Goal: Task Accomplishment & Management: Manage account settings

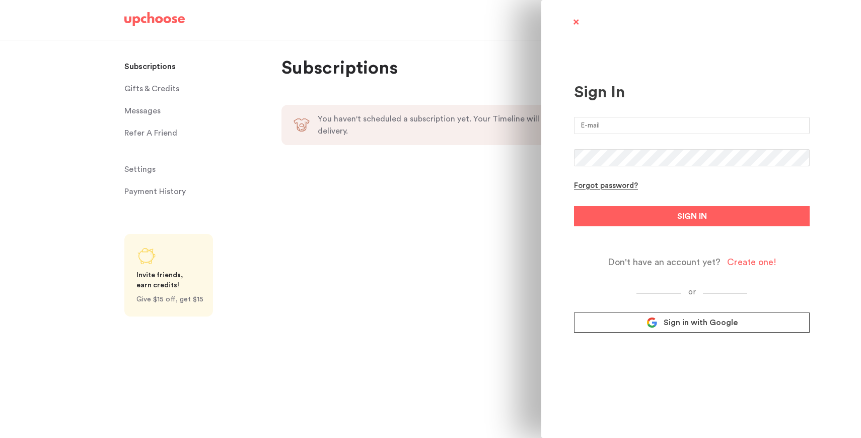
type input "kanishka318@gmail.com"
click at [574, 206] on button "SIGN IN" at bounding box center [692, 216] width 236 height 20
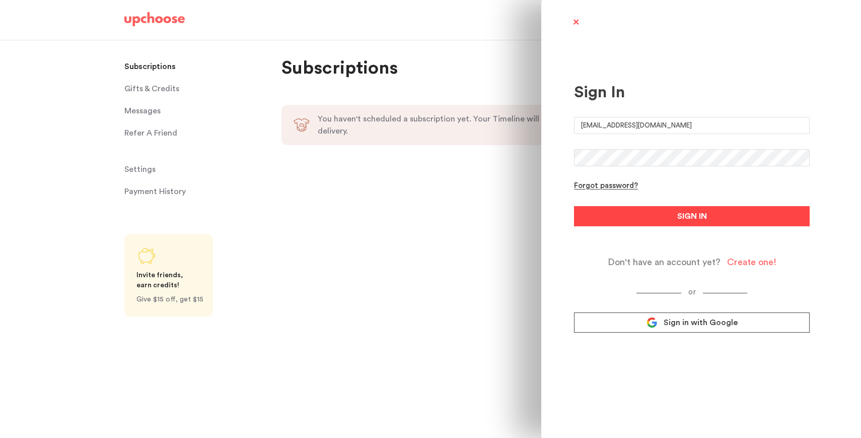
click at [642, 226] on button "SIGN IN" at bounding box center [692, 216] width 236 height 20
click at [600, 215] on button "SIGN IN" at bounding box center [692, 216] width 236 height 20
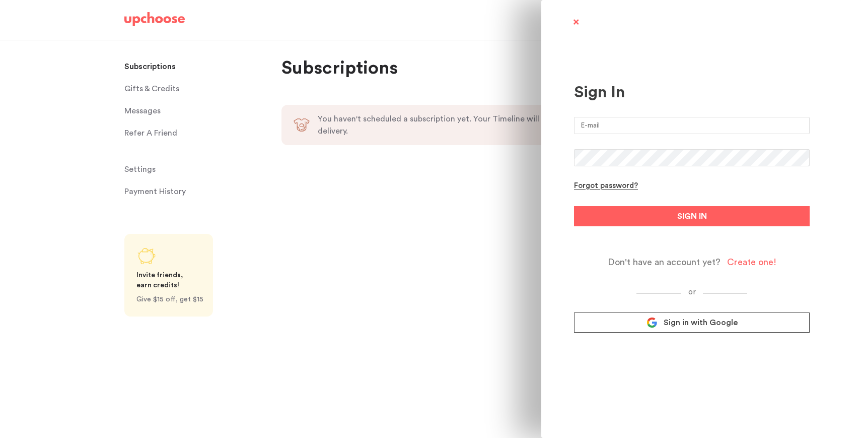
click at [598, 119] on input "email" at bounding box center [692, 125] width 236 height 17
type input "kanishka318@gmail.com"
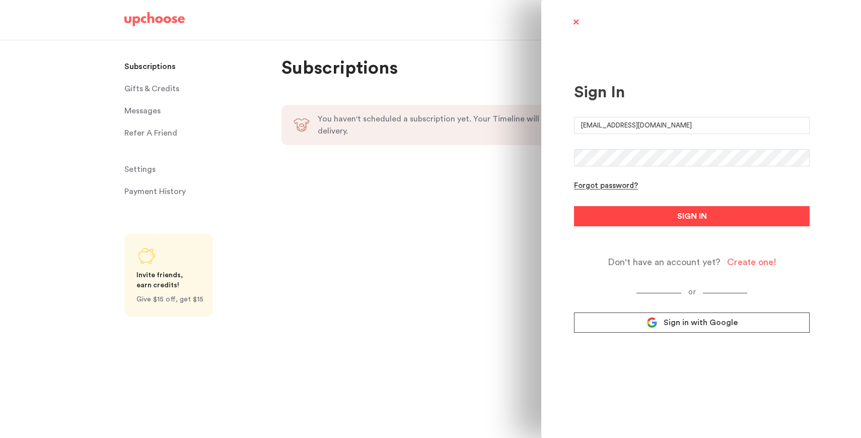
click at [684, 218] on span "SIGN IN" at bounding box center [692, 216] width 30 height 12
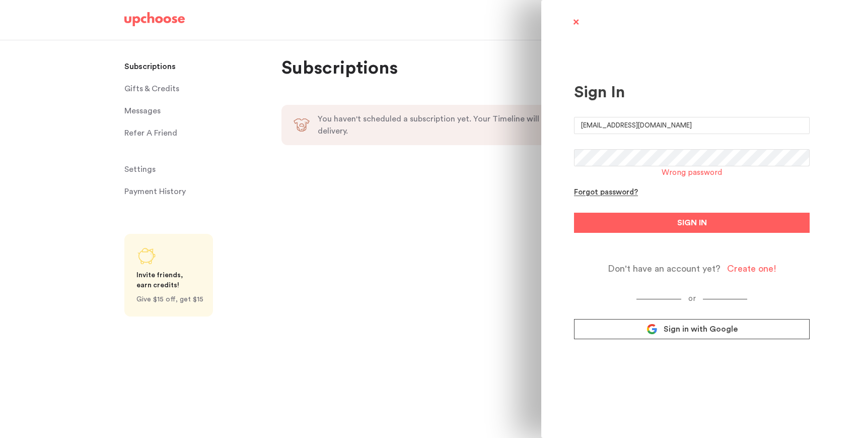
click at [403, 152] on div "Sign In kanishka318@gmail.com Wrong password Forgot password? SIGN IN Don't hav…" at bounding box center [430, 219] width 861 height 438
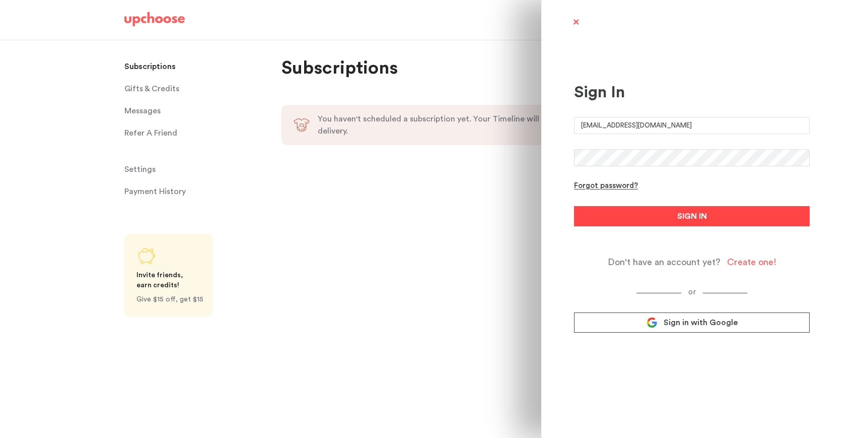
click at [603, 215] on button "SIGN IN" at bounding box center [692, 216] width 236 height 20
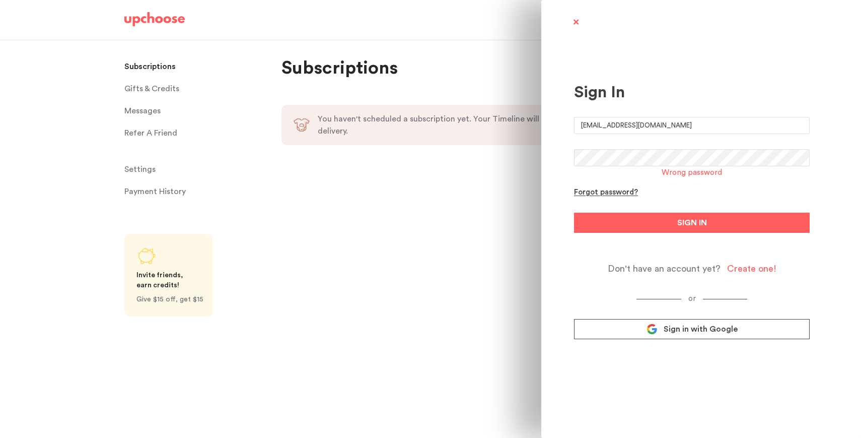
click at [486, 158] on div "Sign In kanishka318@gmail.com Wrong password Forgot password? SIGN IN Don't hav…" at bounding box center [430, 219] width 861 height 438
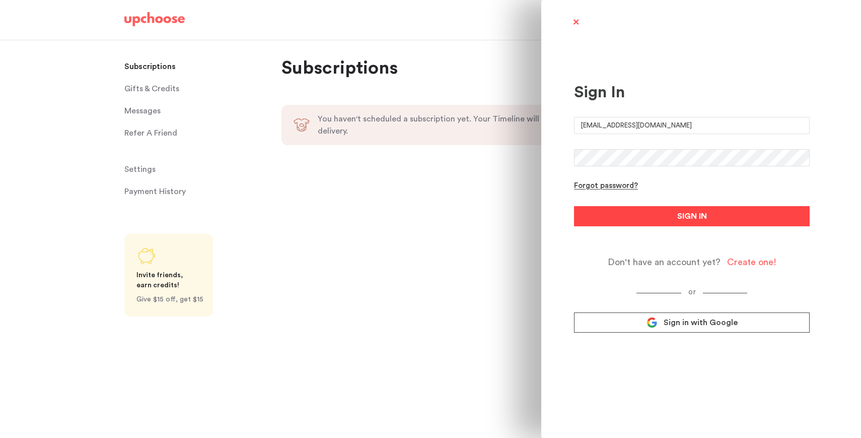
click at [634, 219] on button "SIGN IN" at bounding box center [692, 216] width 236 height 20
click at [632, 220] on button "SIGN IN" at bounding box center [692, 216] width 236 height 20
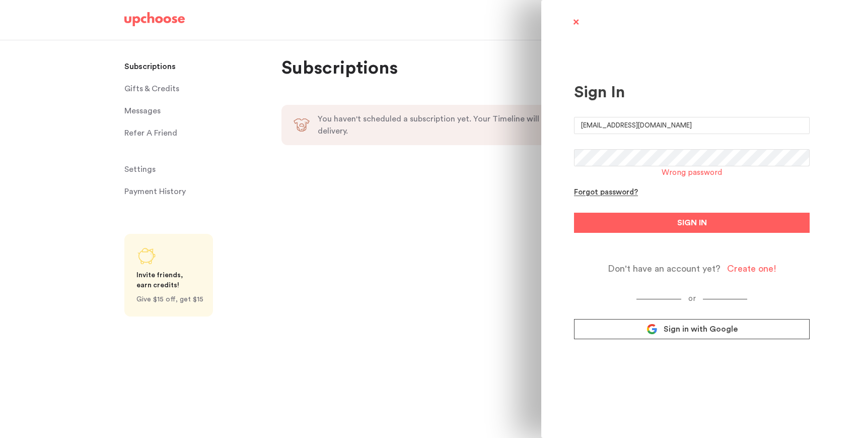
click at [459, 157] on div "Sign In kanishka318@gmail.com Wrong password Forgot password? SIGN IN Don't hav…" at bounding box center [430, 219] width 861 height 438
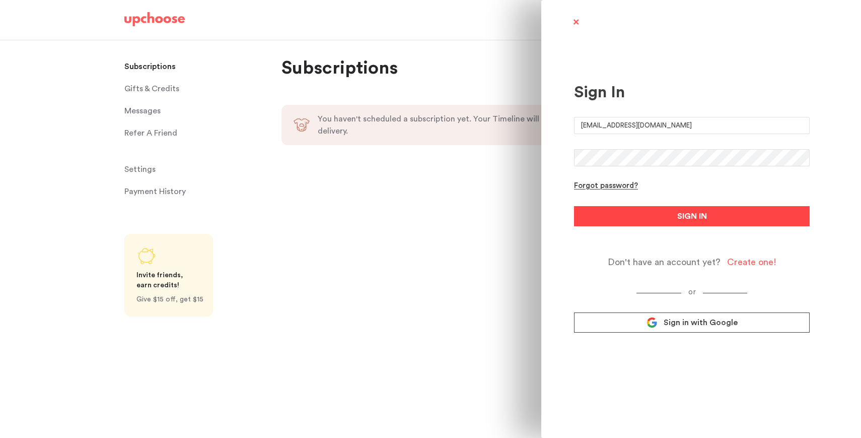
click at [587, 214] on button "SIGN IN" at bounding box center [692, 216] width 236 height 20
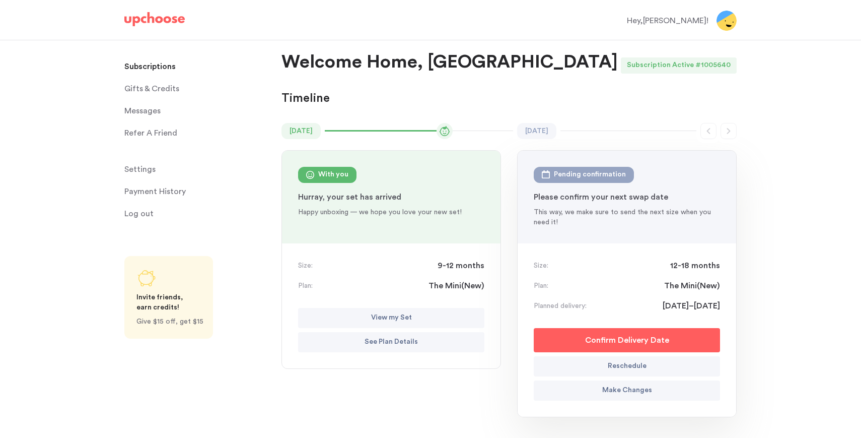
scroll to position [5, 0]
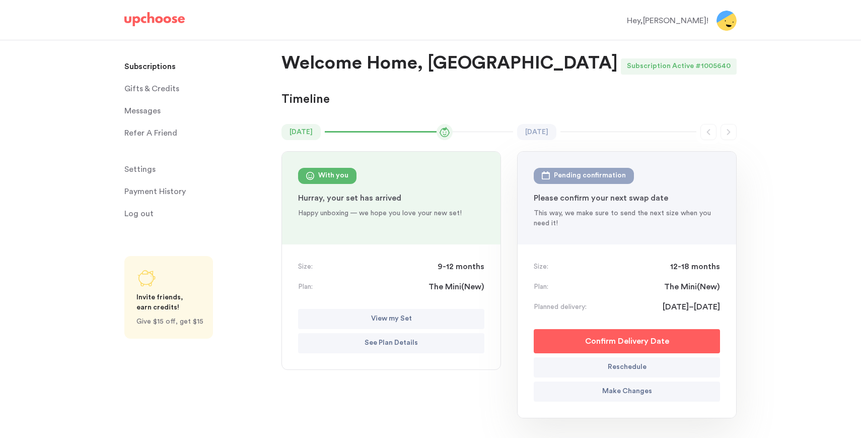
click at [606, 369] on button "Reschedule" at bounding box center [627, 367] width 186 height 20
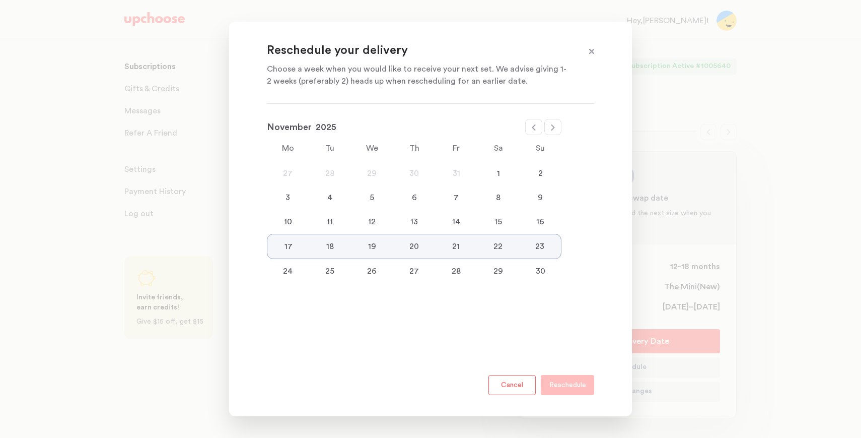
click at [534, 130] on icon at bounding box center [534, 127] width 4 height 6
select select "October"
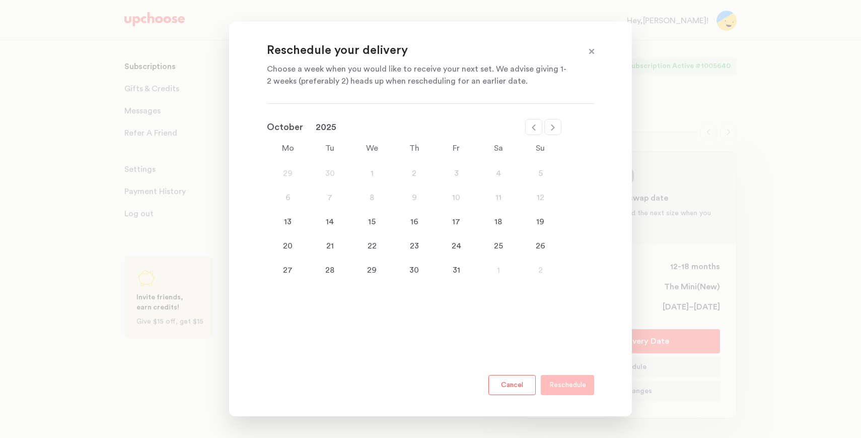
click at [332, 195] on div "7" at bounding box center [330, 197] width 42 height 12
click at [328, 201] on div "7" at bounding box center [330, 197] width 42 height 12
click at [593, 51] on span at bounding box center [591, 51] width 13 height 13
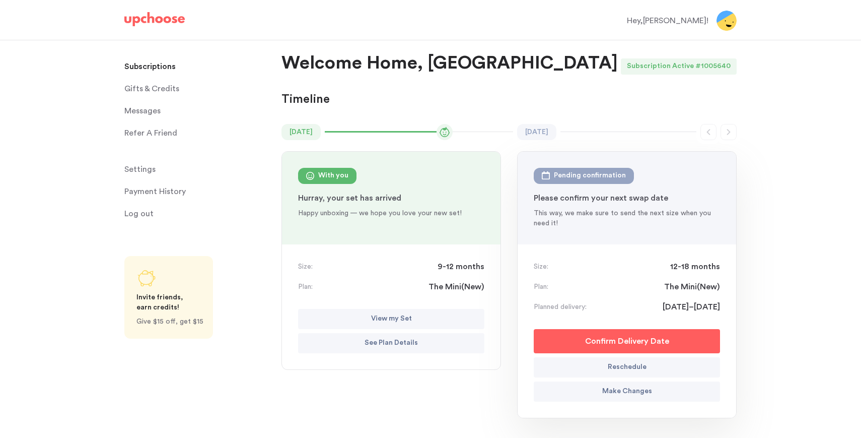
click at [337, 323] on button "View my Set" at bounding box center [391, 319] width 186 height 20
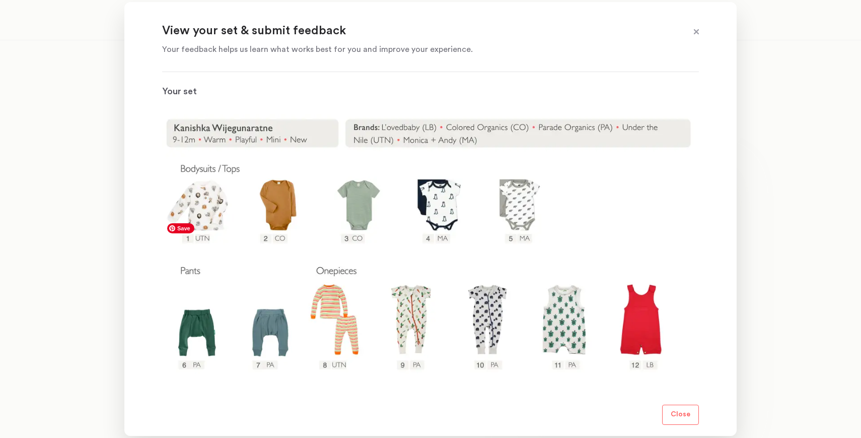
scroll to position [112, 0]
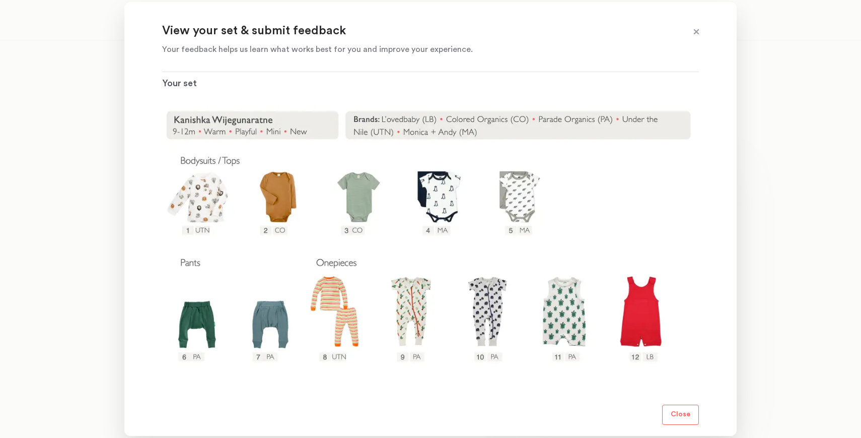
click at [691, 418] on button "Close" at bounding box center [680, 414] width 37 height 20
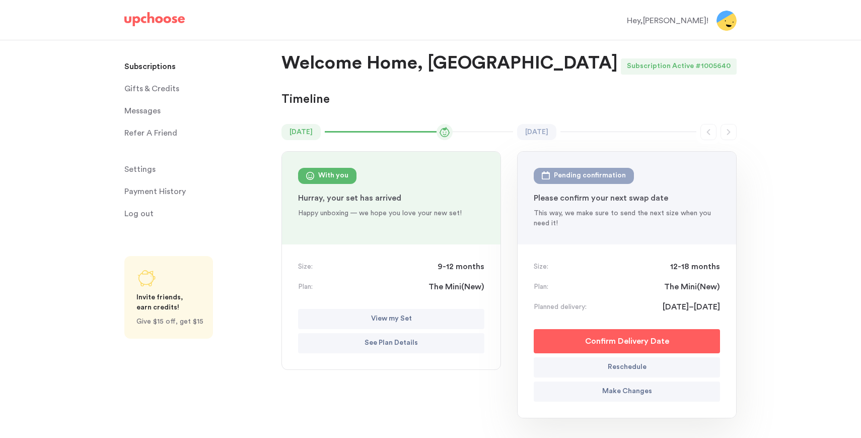
click at [638, 388] on p "Make Changes" at bounding box center [627, 391] width 50 height 12
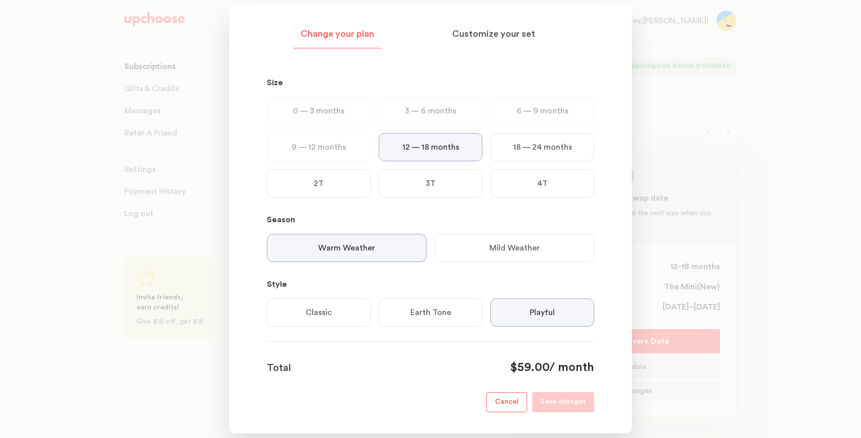
click at [474, 246] on div "Mild Weather" at bounding box center [515, 248] width 160 height 28
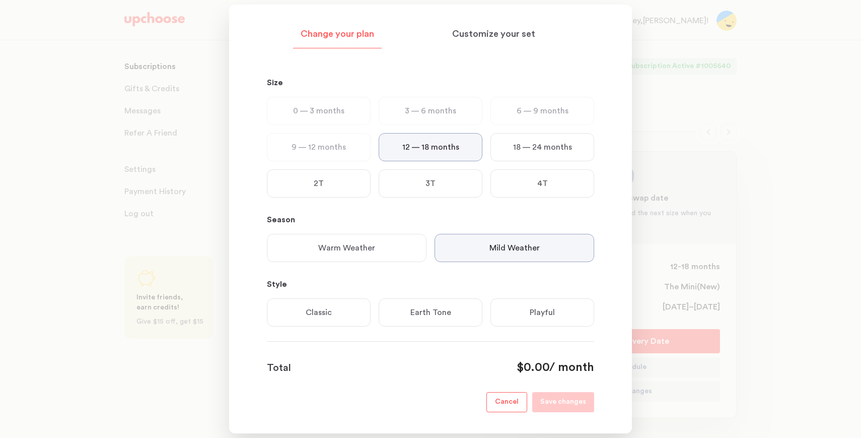
click at [492, 319] on div "Playful" at bounding box center [542, 312] width 104 height 28
click at [505, 318] on div "Playful" at bounding box center [542, 312] width 104 height 28
click at [513, 318] on div "Playful" at bounding box center [542, 312] width 104 height 28
click at [529, 325] on div "Playful" at bounding box center [542, 312] width 104 height 28
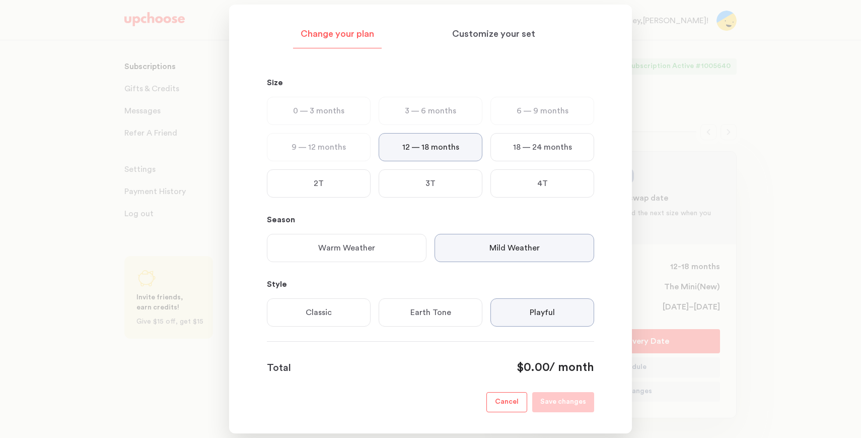
click at [560, 412] on section "Change your plan Customize your set Size 0 — 3 months 3 — 6 months 6 — 9 months…" at bounding box center [430, 219] width 403 height 429
click at [509, 30] on p "Customize your set" at bounding box center [493, 34] width 83 height 12
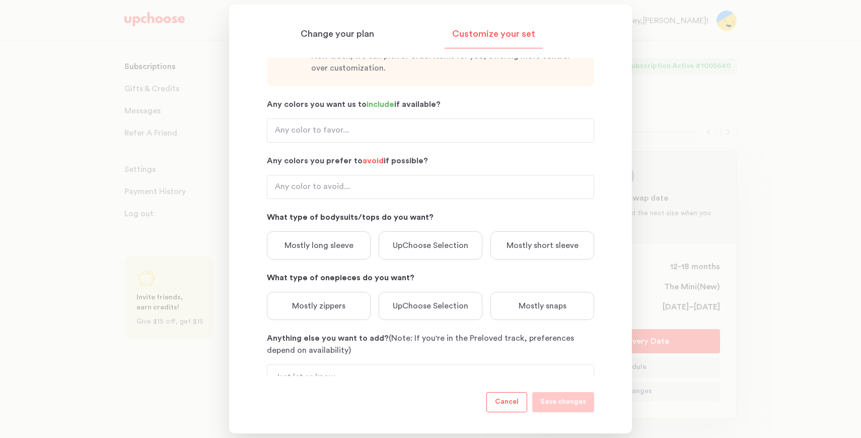
scroll to position [119, 0]
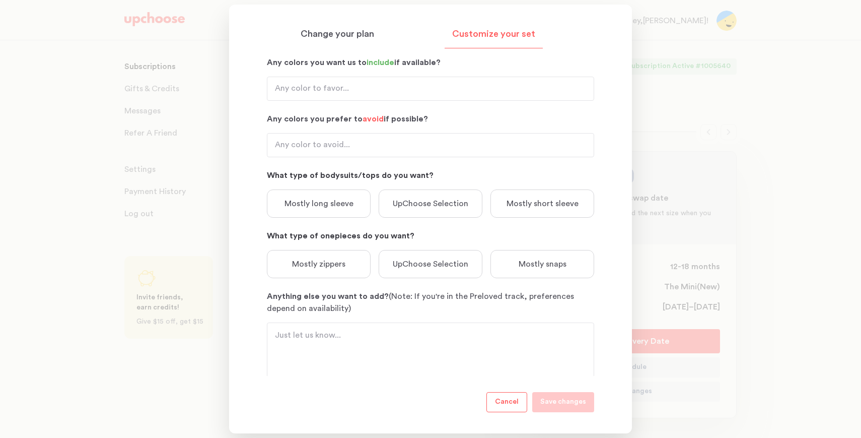
click at [323, 272] on div "Mostly zippers" at bounding box center [319, 264] width 104 height 28
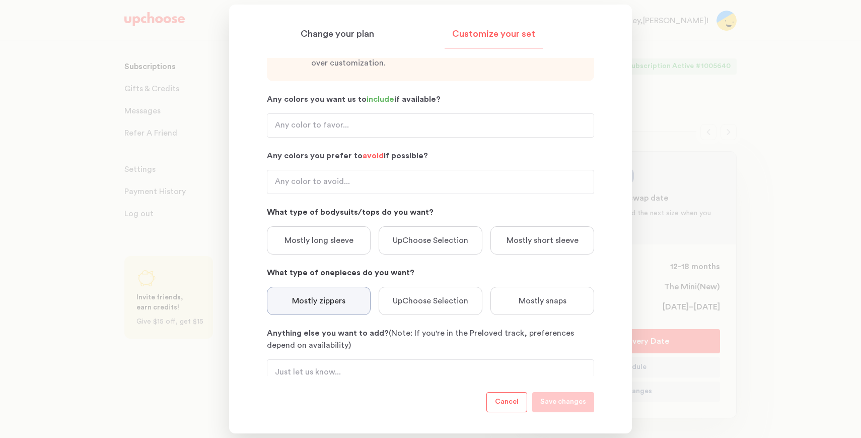
scroll to position [0, 0]
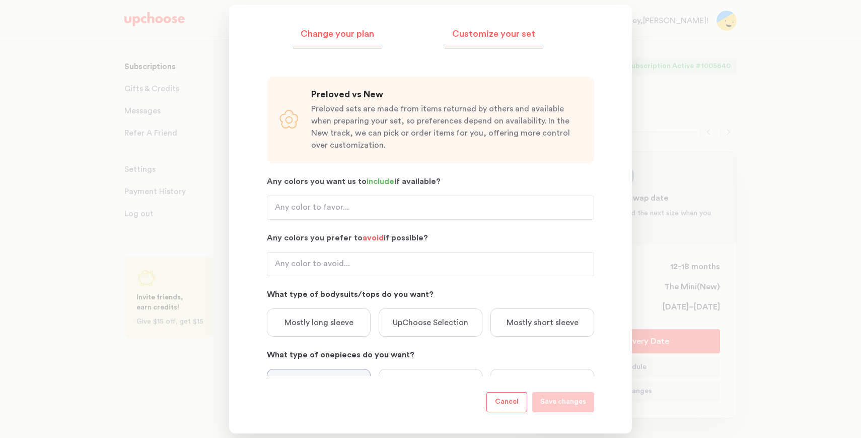
click at [339, 43] on div "Change your plan" at bounding box center [337, 37] width 89 height 23
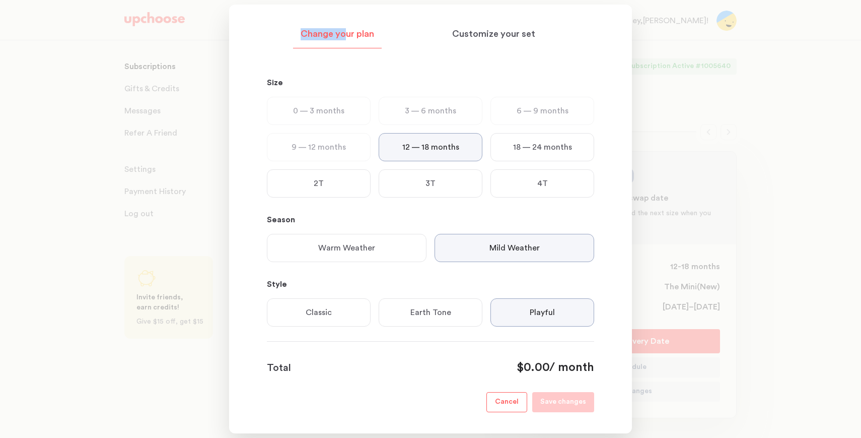
drag, startPoint x: 346, startPoint y: 37, endPoint x: 664, endPoint y: 412, distance: 491.6
click at [664, 410] on div "Change your plan Customize your set Size 0 — 3 months 3 — 6 months 6 — 9 months…" at bounding box center [430, 219] width 861 height 438
click at [360, 27] on div "Change your plan" at bounding box center [337, 37] width 89 height 23
click at [371, 249] on p "Warm Weather" at bounding box center [346, 248] width 57 height 12
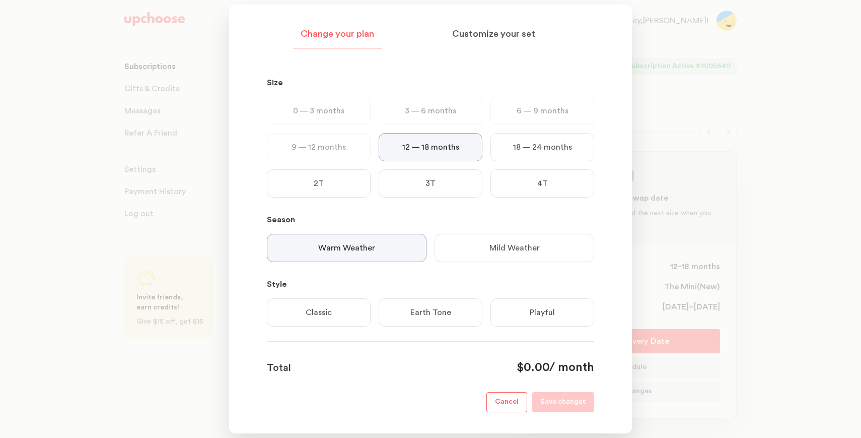
click at [464, 251] on div "Mild Weather" at bounding box center [515, 248] width 160 height 28
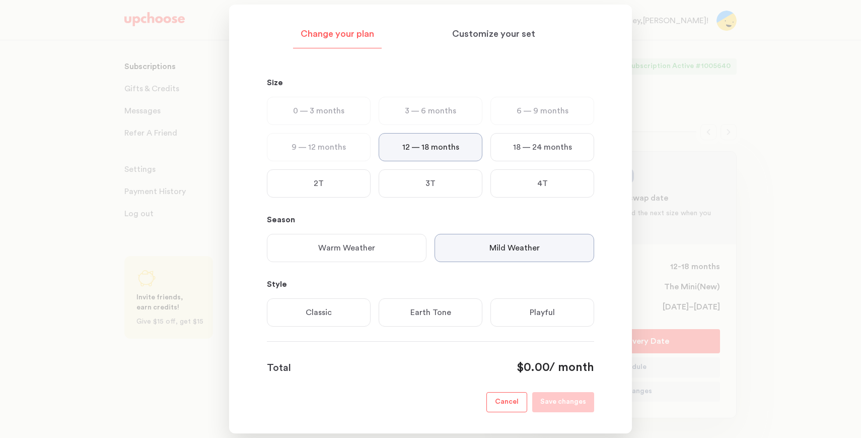
click at [383, 250] on div "Warm Weather" at bounding box center [347, 248] width 160 height 28
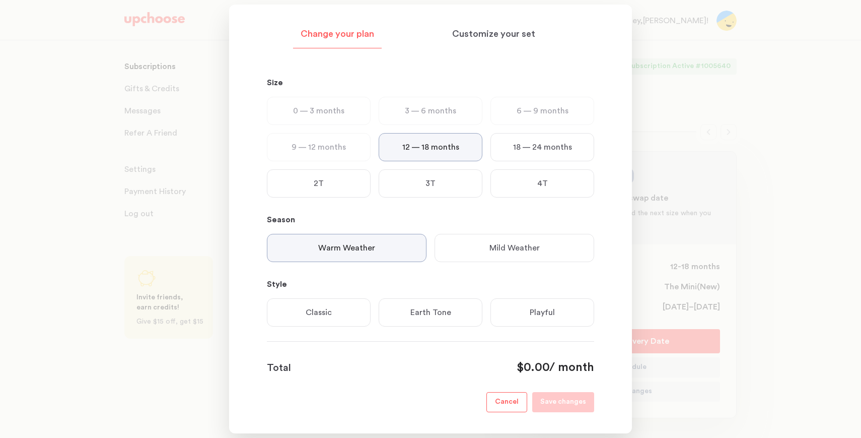
click at [510, 401] on p "Cancel" at bounding box center [507, 402] width 24 height 12
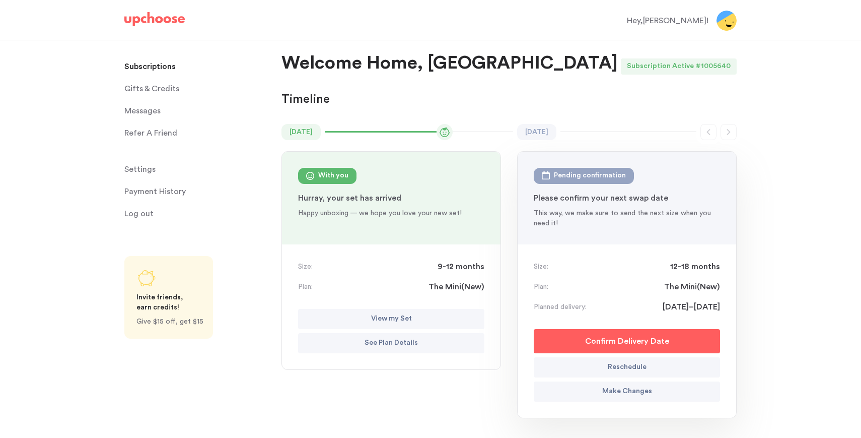
click at [410, 345] on p "See Plan Details" at bounding box center [391, 343] width 53 height 12
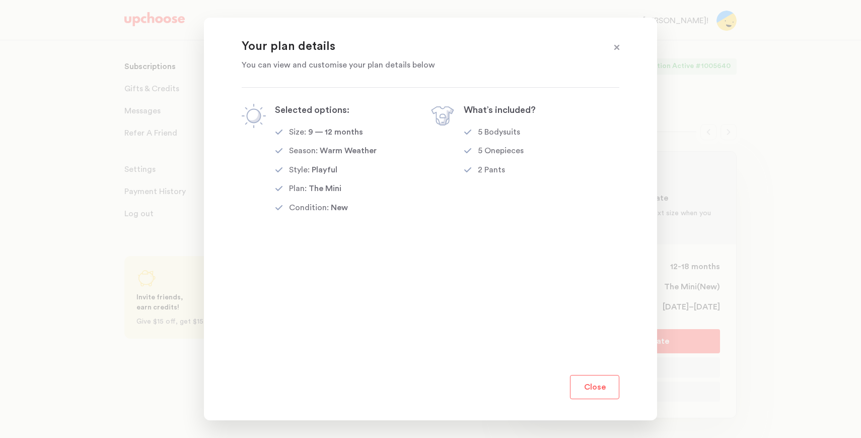
click at [587, 384] on button "Close" at bounding box center [594, 387] width 49 height 24
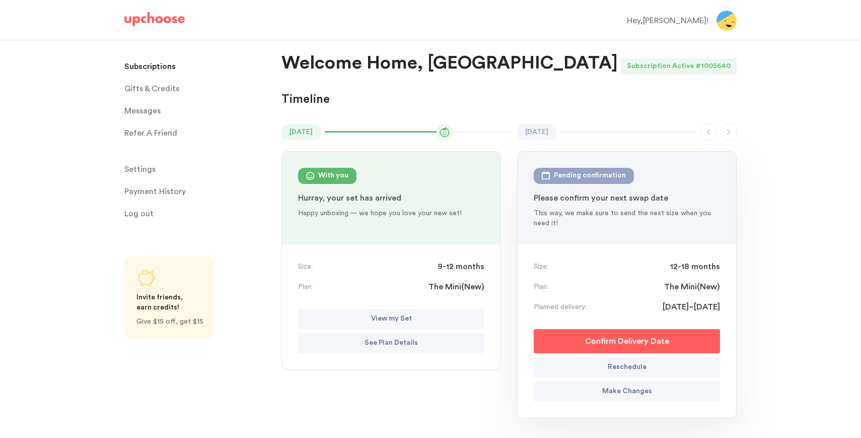
click at [391, 316] on p "View my Set" at bounding box center [391, 319] width 41 height 12
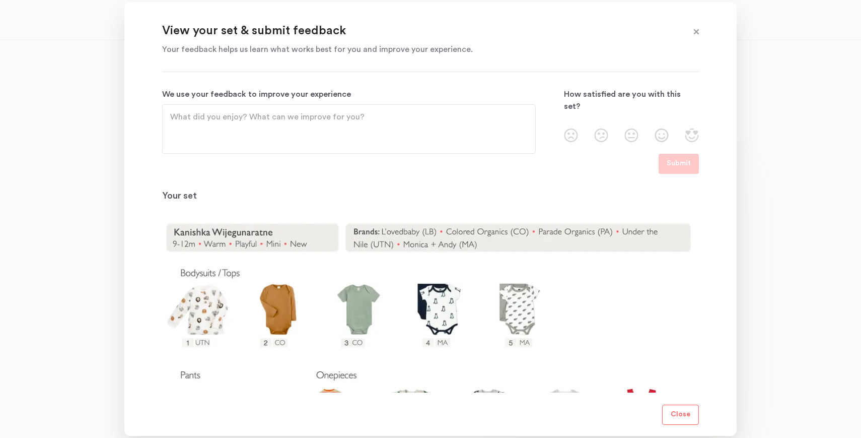
click at [698, 29] on span at bounding box center [696, 32] width 13 height 13
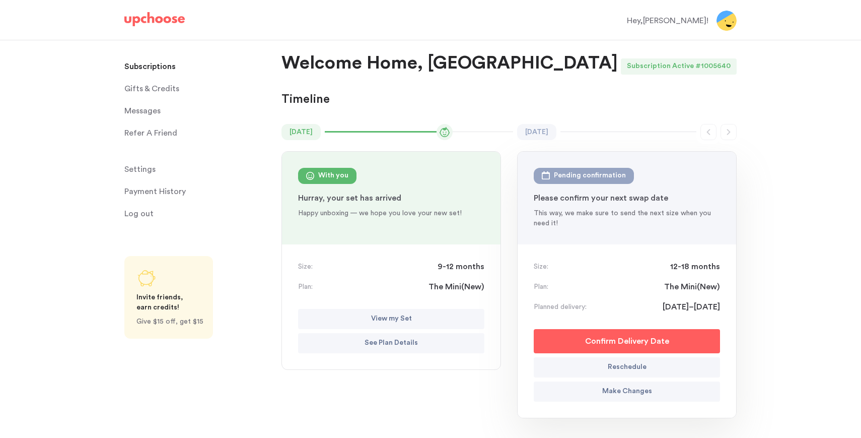
click at [140, 193] on p "Payment History" at bounding box center [154, 191] width 61 height 20
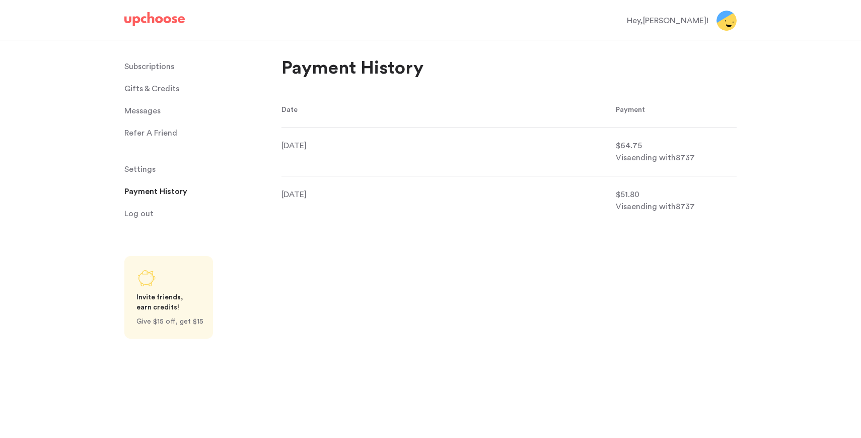
click at [146, 167] on span "Settings" at bounding box center [139, 169] width 31 height 20
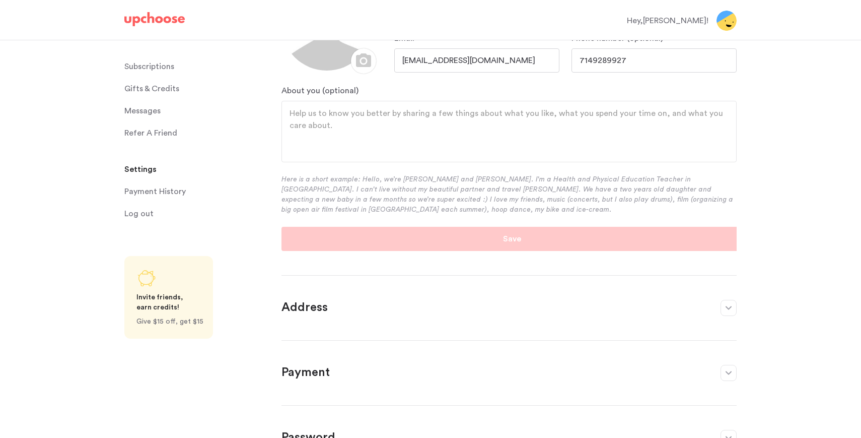
scroll to position [201, 0]
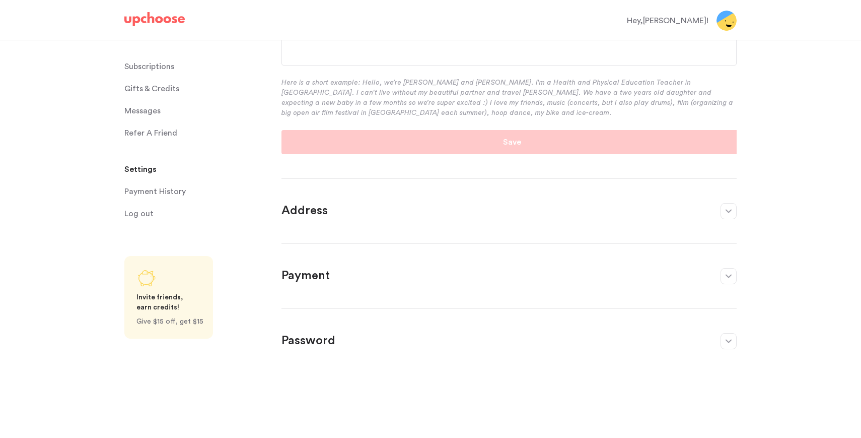
click at [476, 223] on section "Address ﻿ First name Kanishka Last name Wijegunaratne Search Address Street Add…" at bounding box center [508, 204] width 455 height 53
click at [732, 216] on button "button" at bounding box center [729, 211] width 16 height 16
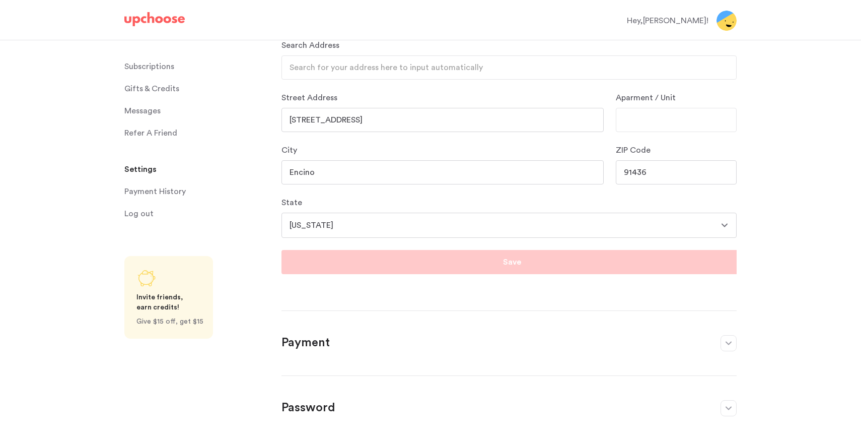
scroll to position [230, 0]
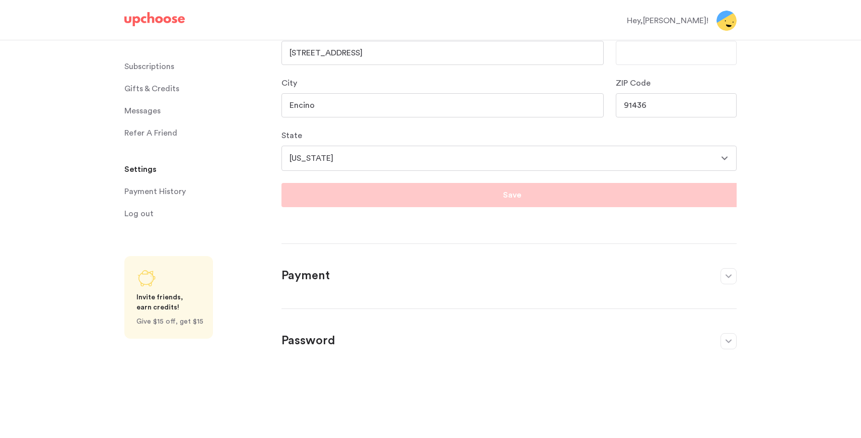
click at [723, 277] on button "button" at bounding box center [729, 276] width 16 height 16
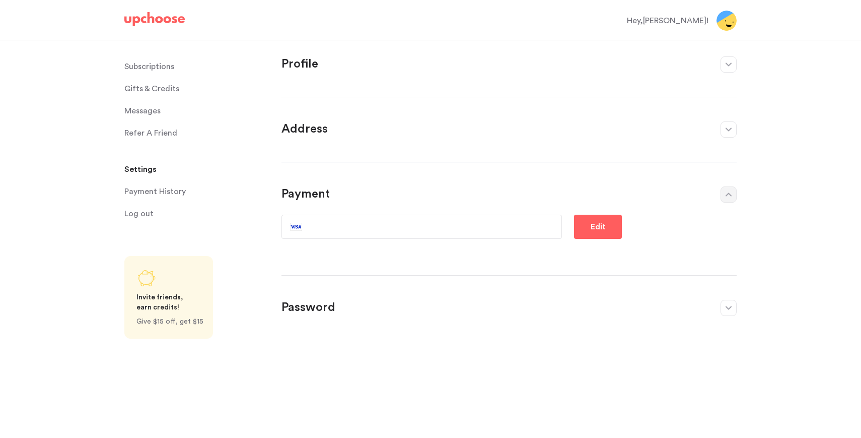
scroll to position [0, 0]
click at [158, 136] on p "Refer A Friend" at bounding box center [150, 133] width 53 height 20
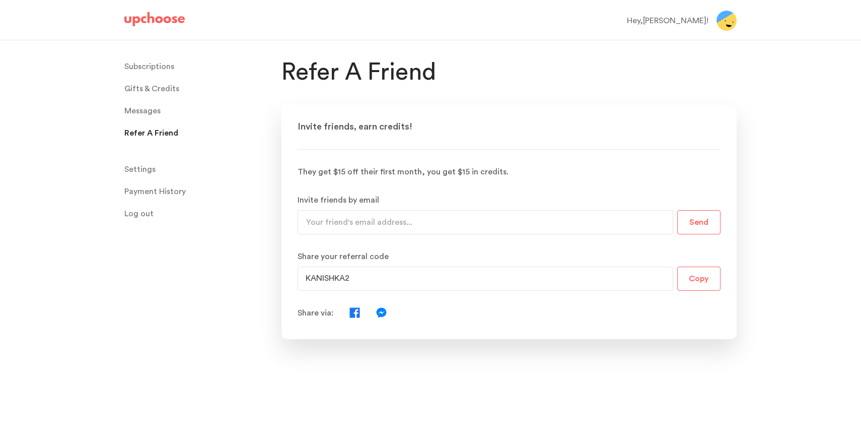
click at [150, 110] on span "Messages" at bounding box center [142, 111] width 36 height 20
click at [149, 115] on span "Messages" at bounding box center [142, 111] width 36 height 20
click at [149, 113] on span "Messages" at bounding box center [142, 111] width 36 height 20
click at [148, 109] on span "Messages" at bounding box center [142, 111] width 36 height 20
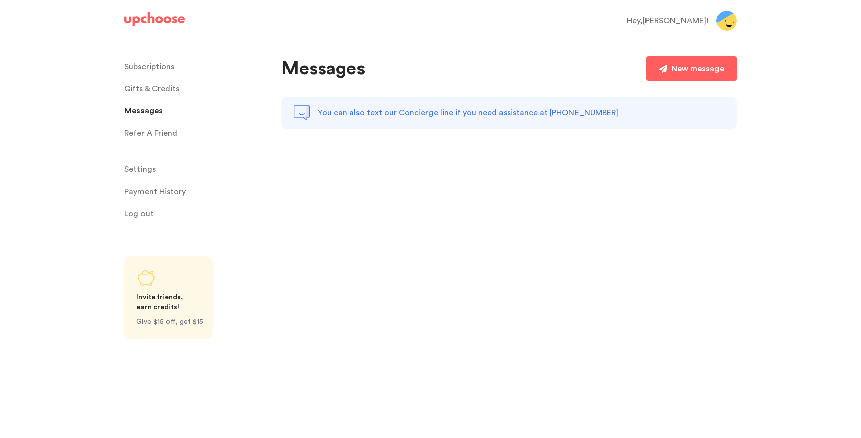
click at [165, 89] on span "Gifts & Credits" at bounding box center [151, 89] width 55 height 20
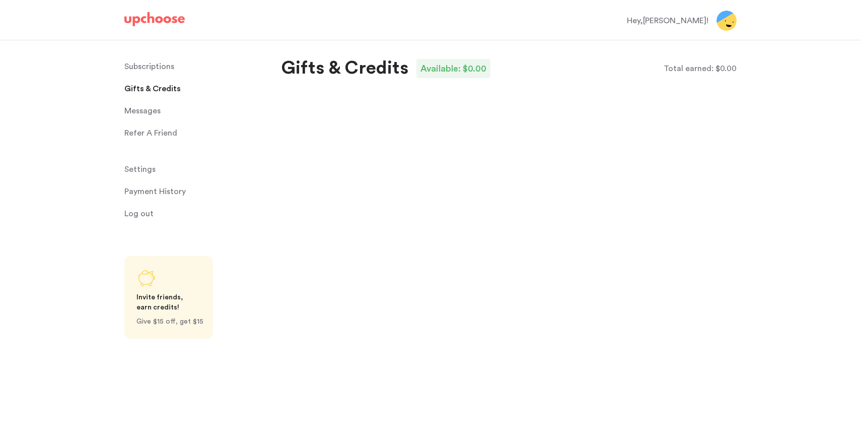
click at [171, 65] on p "Subscriptions" at bounding box center [149, 66] width 50 height 20
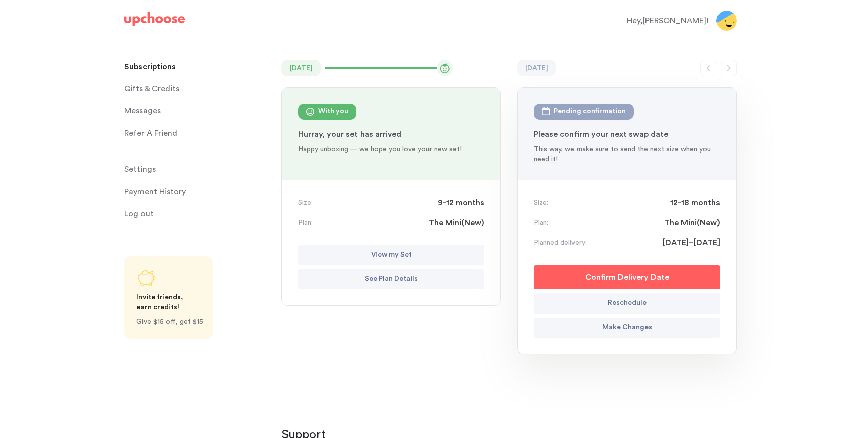
scroll to position [70, 0]
click at [563, 303] on button "Reschedule" at bounding box center [627, 302] width 186 height 20
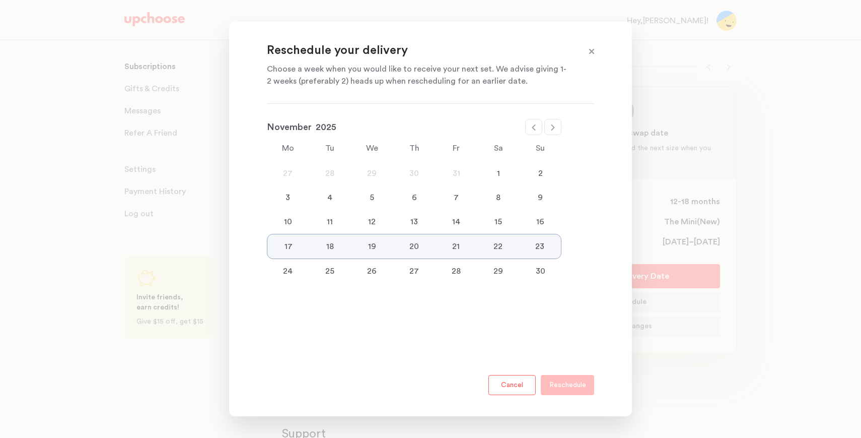
click at [532, 125] on icon at bounding box center [534, 127] width 8 height 8
select select "October"
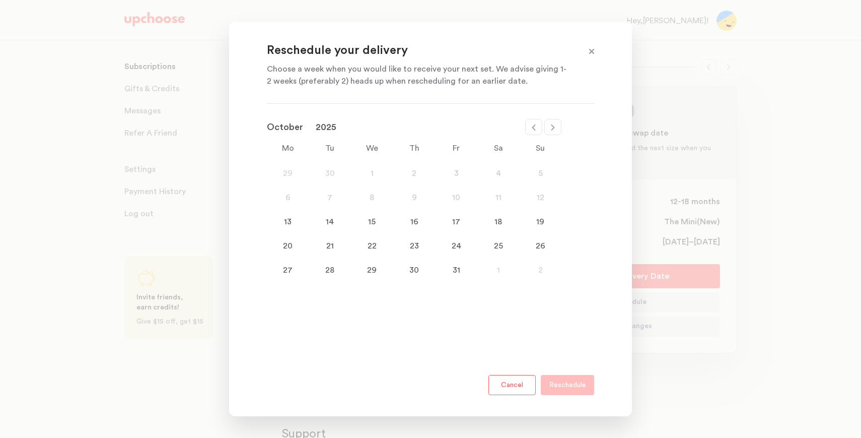
click at [284, 224] on div "13" at bounding box center [288, 222] width 42 height 12
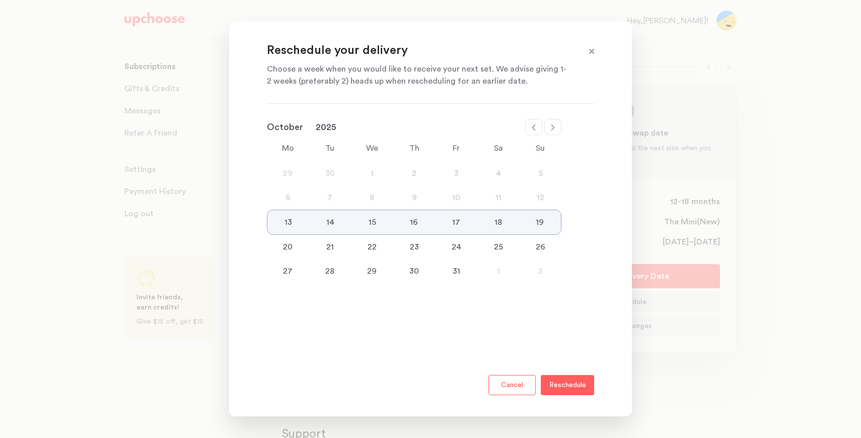
click at [551, 384] on p "Reschedule" at bounding box center [567, 385] width 37 height 12
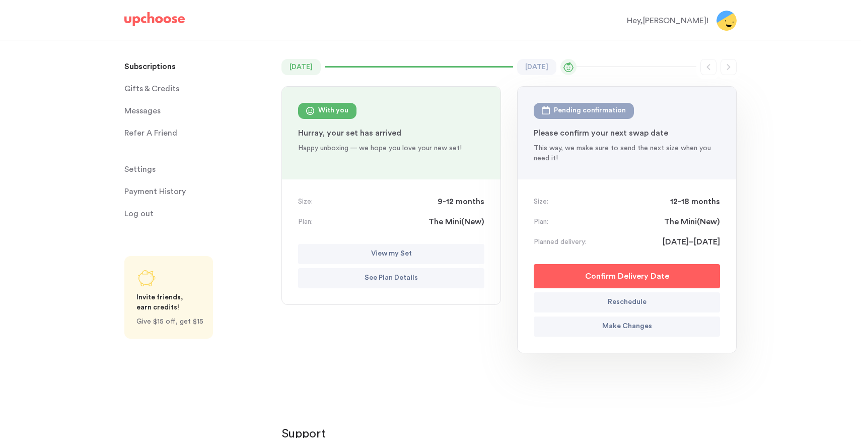
click at [615, 326] on p "Make Changes" at bounding box center [627, 326] width 50 height 12
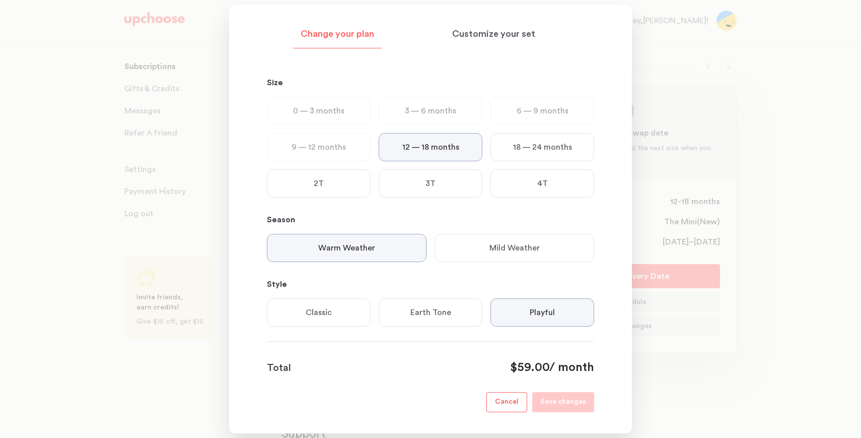
click at [526, 153] on p "18 — 24 months" at bounding box center [542, 147] width 59 height 12
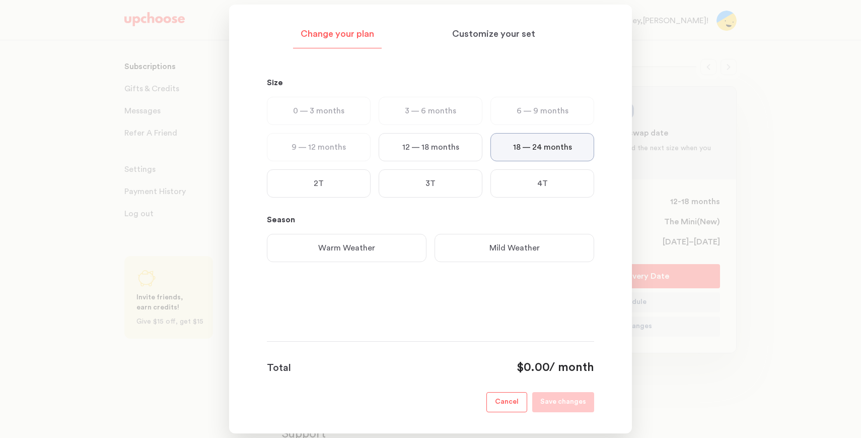
click at [439, 145] on p "12 — 18 months" at bounding box center [430, 147] width 57 height 12
click at [462, 261] on div "Mild Weather" at bounding box center [515, 248] width 160 height 28
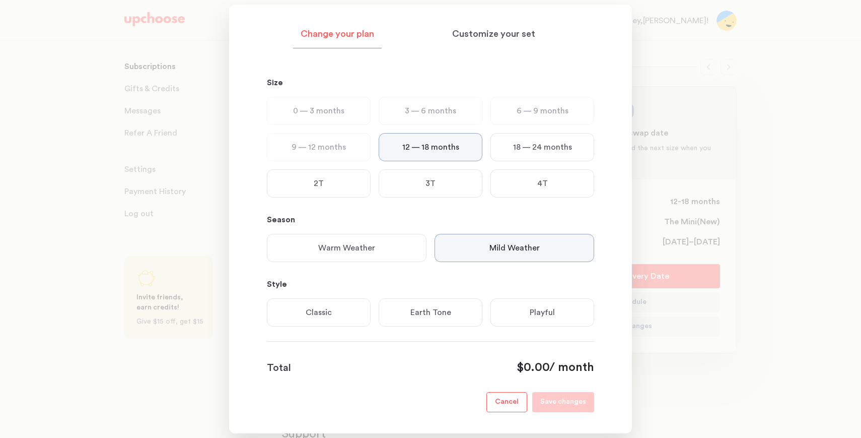
click at [513, 324] on div "Playful" at bounding box center [542, 312] width 104 height 28
click at [706, 42] on div at bounding box center [430, 219] width 861 height 438
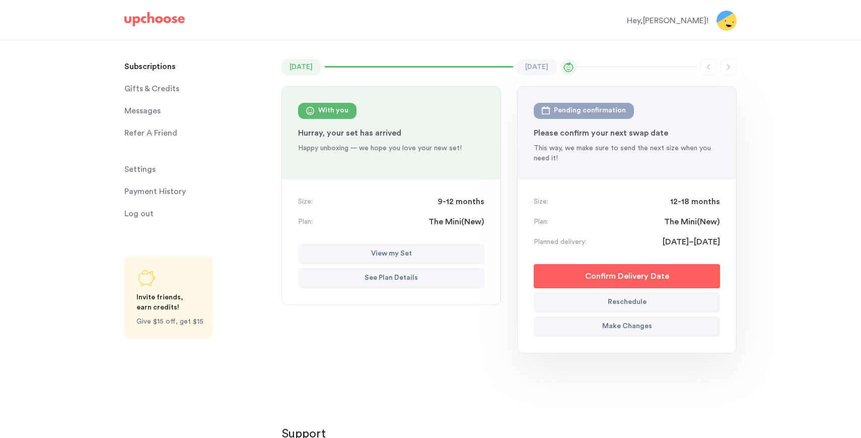
click at [673, 276] on button "Confirm Delivery Date" at bounding box center [627, 276] width 186 height 24
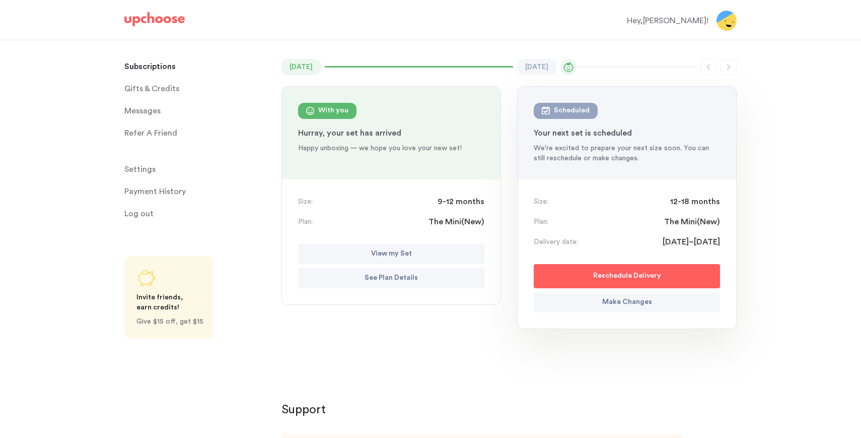
click at [632, 306] on p "Make Changes" at bounding box center [627, 302] width 50 height 12
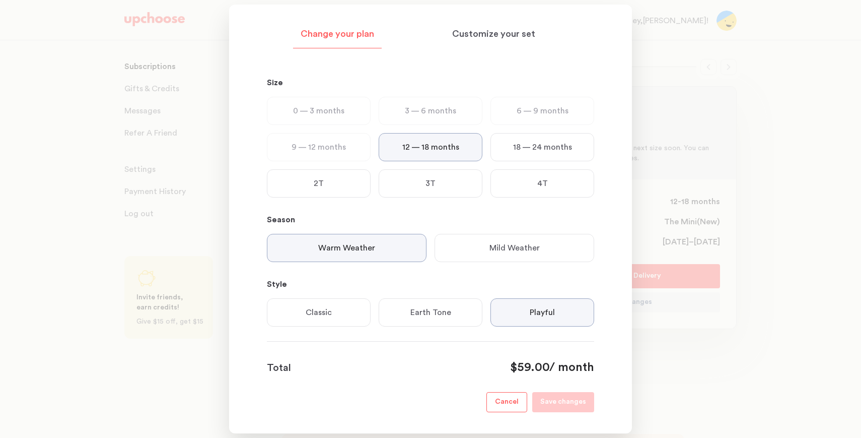
click at [504, 139] on div "18 — 24 months" at bounding box center [542, 147] width 104 height 28
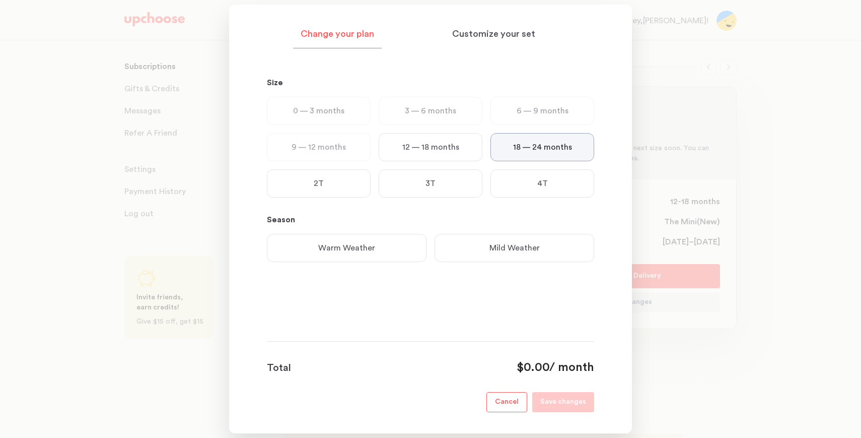
click at [448, 135] on div "12 — 18 months" at bounding box center [431, 147] width 104 height 28
click at [485, 264] on div "Warm Weather Mild Weather" at bounding box center [426, 252] width 335 height 36
click at [482, 246] on div "Mild Weather" at bounding box center [515, 248] width 160 height 28
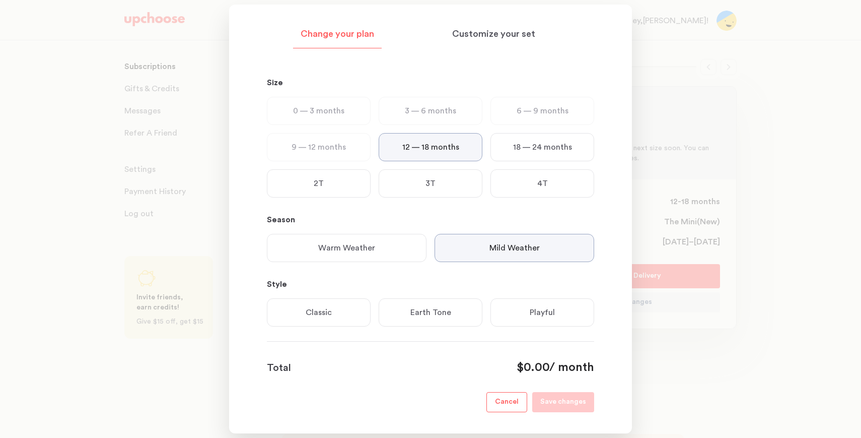
click at [540, 326] on div "Classic Earth Tone Playful" at bounding box center [426, 316] width 335 height 36
click at [540, 320] on div "Playful" at bounding box center [542, 312] width 104 height 28
click at [777, 197] on div at bounding box center [430, 219] width 861 height 438
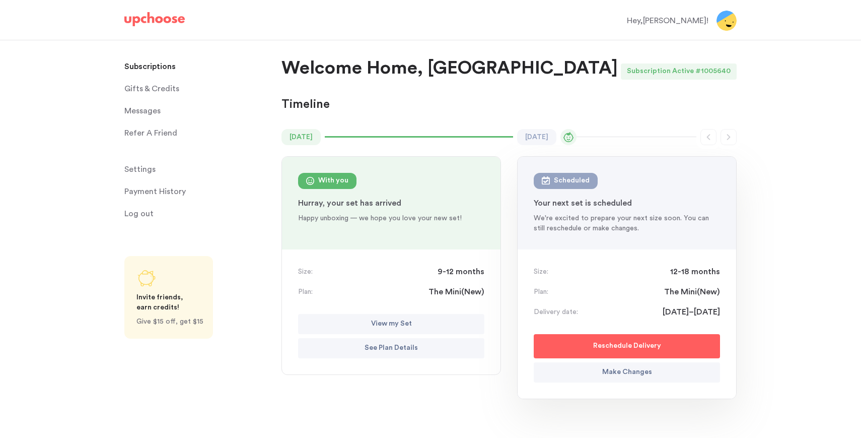
scroll to position [11, 0]
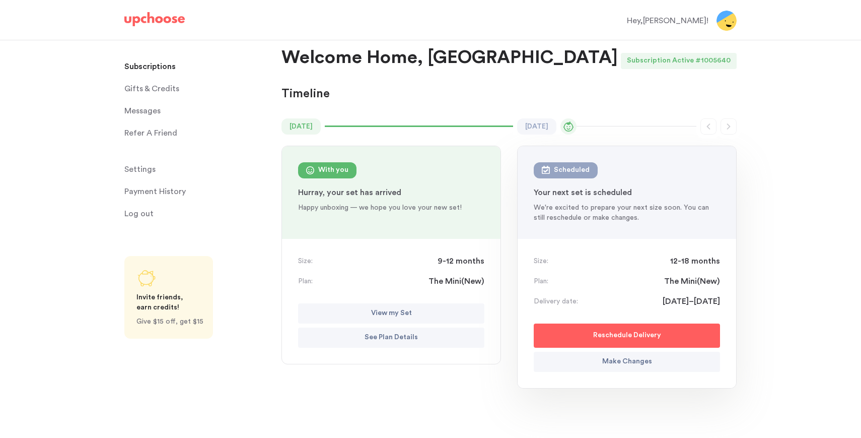
click at [390, 318] on p "View my Set" at bounding box center [391, 313] width 41 height 12
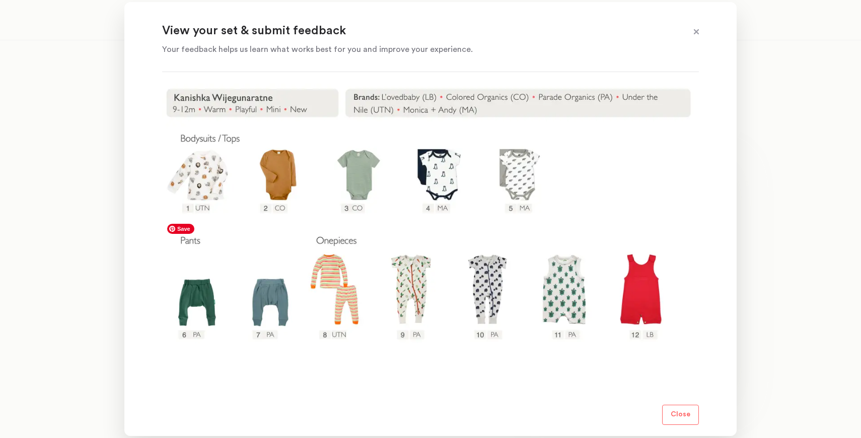
scroll to position [0, 0]
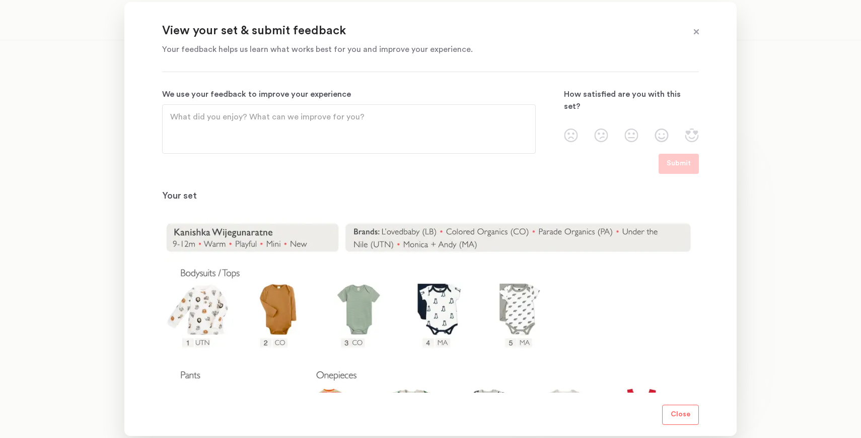
click at [632, 129] on img at bounding box center [631, 135] width 14 height 14
click at [0, 0] on input "radio" at bounding box center [0, 0] width 0 height 0
click at [678, 156] on button "Submit" at bounding box center [679, 164] width 40 height 20
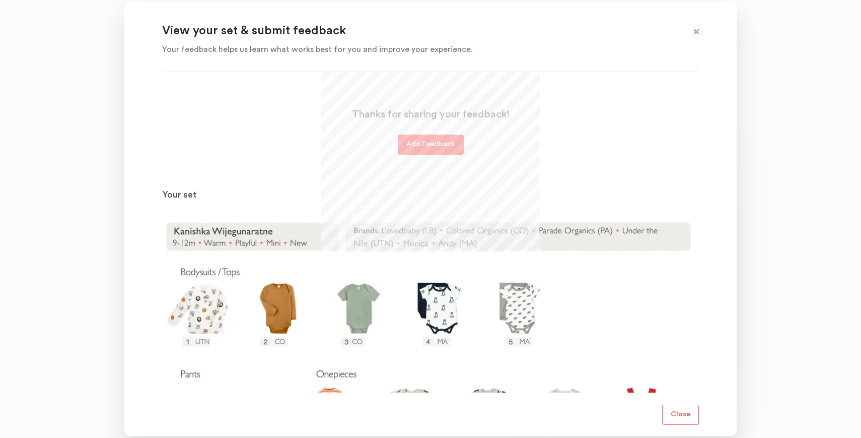
click at [685, 420] on button "Close" at bounding box center [680, 414] width 37 height 20
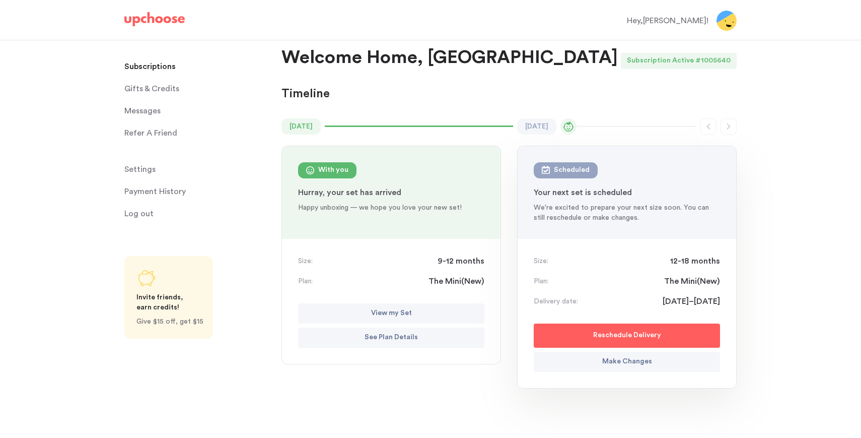
click at [360, 338] on button "See Plan Details" at bounding box center [391, 337] width 186 height 20
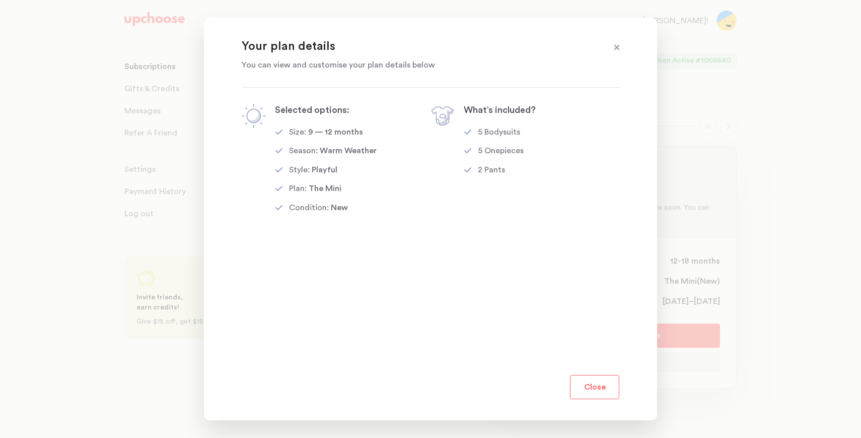
click at [593, 386] on button "Close" at bounding box center [594, 387] width 49 height 24
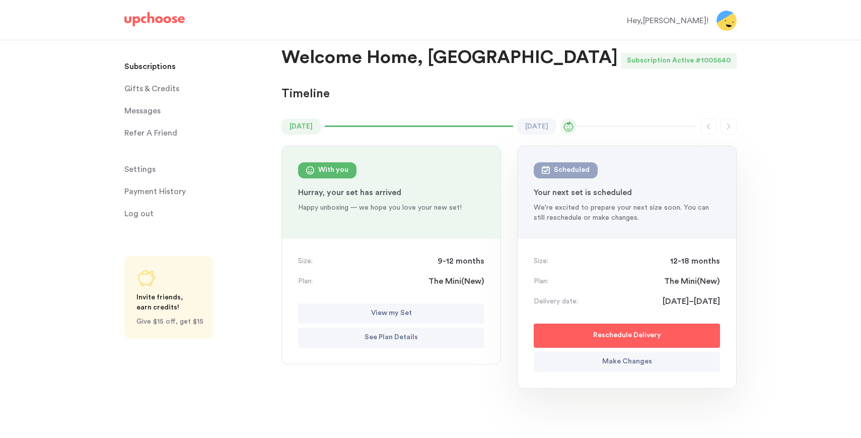
click at [639, 358] on p "Make Changes" at bounding box center [627, 362] width 50 height 12
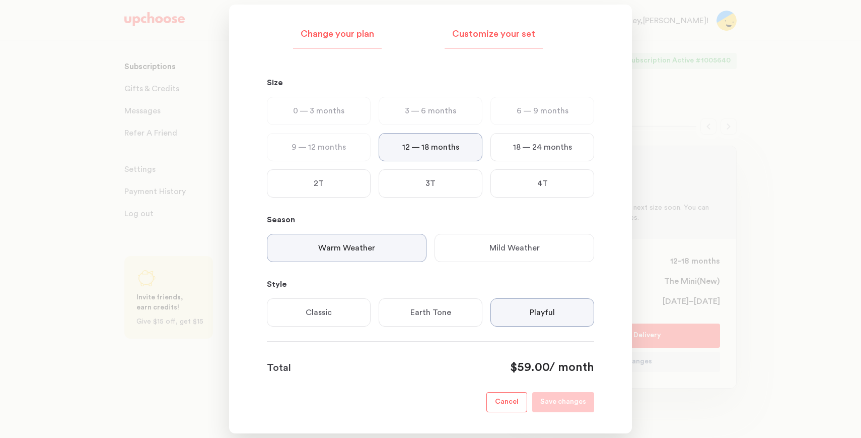
click at [493, 26] on div "Customize your set" at bounding box center [494, 37] width 98 height 23
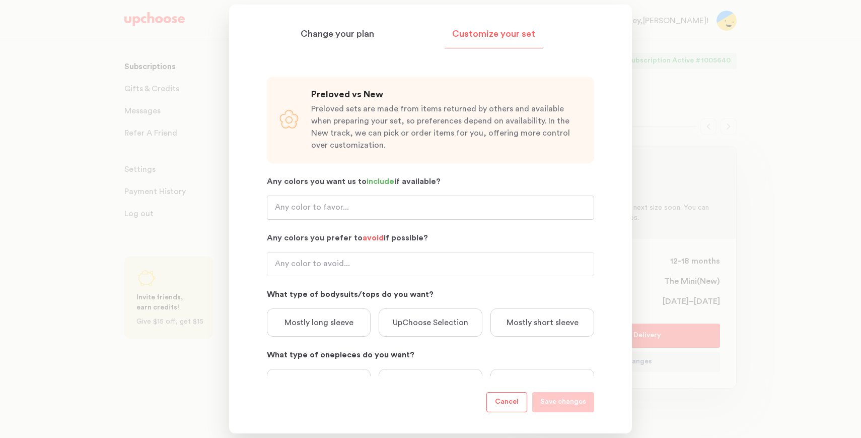
click at [353, 204] on input "Any colors you want us to include if available?" at bounding box center [430, 207] width 327 height 24
click at [314, 213] on input "Any colors you want us to include if available?" at bounding box center [430, 207] width 327 height 24
click at [515, 408] on button "Cancel" at bounding box center [506, 402] width 41 height 20
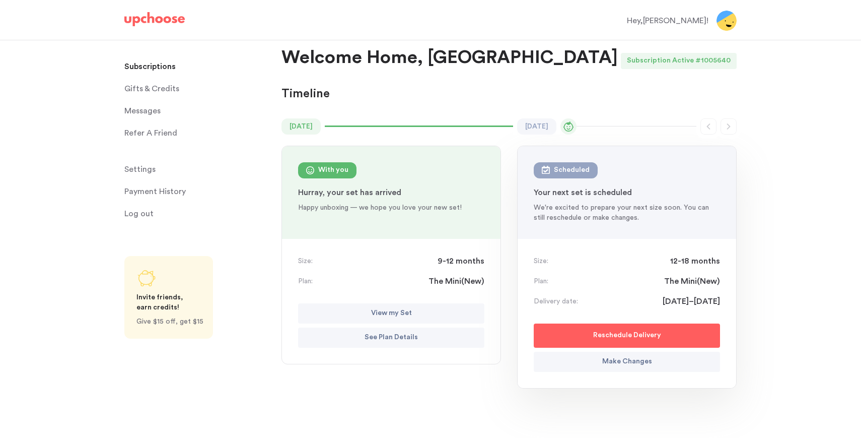
click at [385, 315] on p "View my Set" at bounding box center [391, 313] width 41 height 12
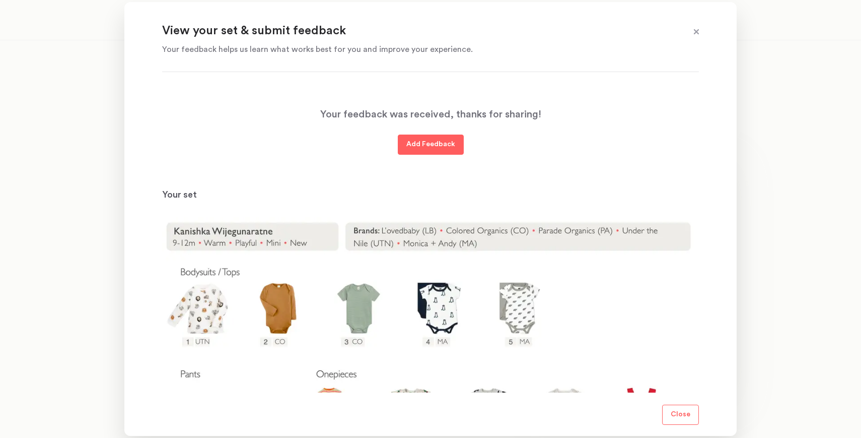
click at [448, 149] on p "Add Feedback" at bounding box center [430, 144] width 49 height 12
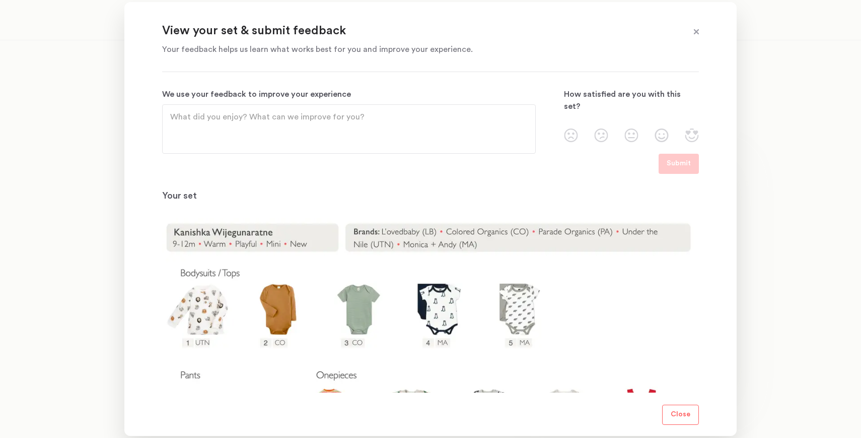
click at [399, 123] on textarea "We use your feedback to improve your experience" at bounding box center [349, 129] width 358 height 36
drag, startPoint x: 236, startPoint y: 116, endPoint x: 123, endPoint y: 107, distance: 113.1
click at [123, 109] on div "View your set & submit feedback Your feedback helps us learn what works best fo…" at bounding box center [430, 219] width 861 height 438
type textarea "Concierge line is unresponsive"
click at [632, 128] on img at bounding box center [631, 135] width 14 height 14
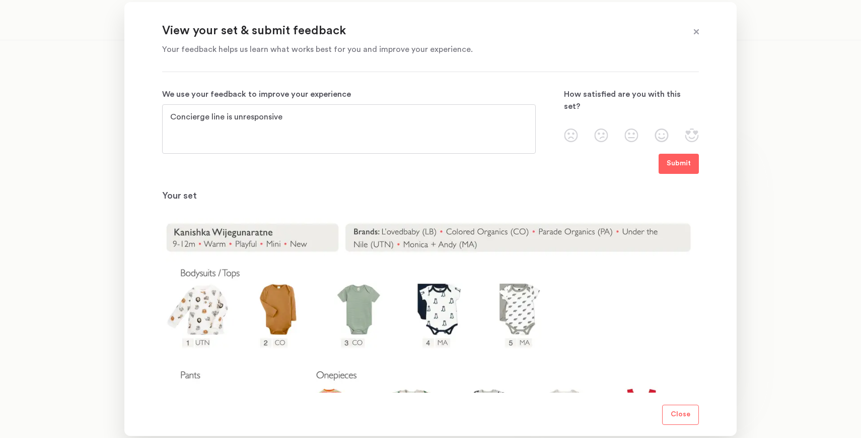
click at [0, 0] on input "radio" at bounding box center [0, 0] width 0 height 0
click at [626, 128] on img at bounding box center [631, 135] width 14 height 14
click at [0, 0] on input "radio" at bounding box center [0, 0] width 0 height 0
click at [603, 128] on img at bounding box center [601, 135] width 14 height 14
click at [0, 0] on input "radio" at bounding box center [0, 0] width 0 height 0
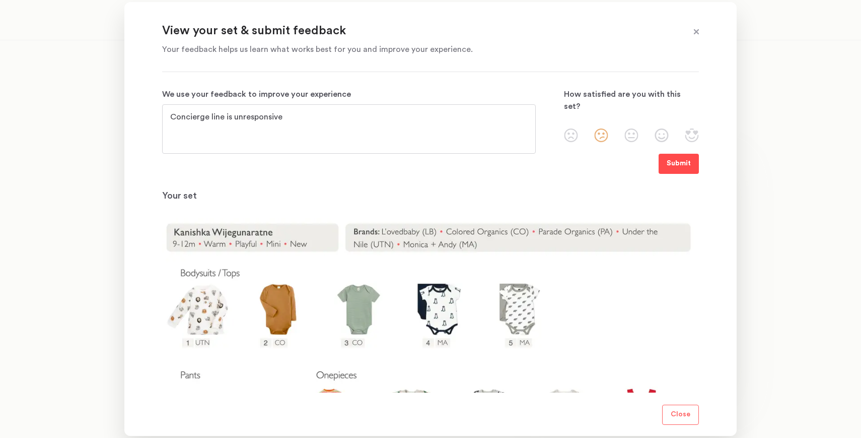
click at [694, 161] on button "Submit" at bounding box center [679, 164] width 40 height 20
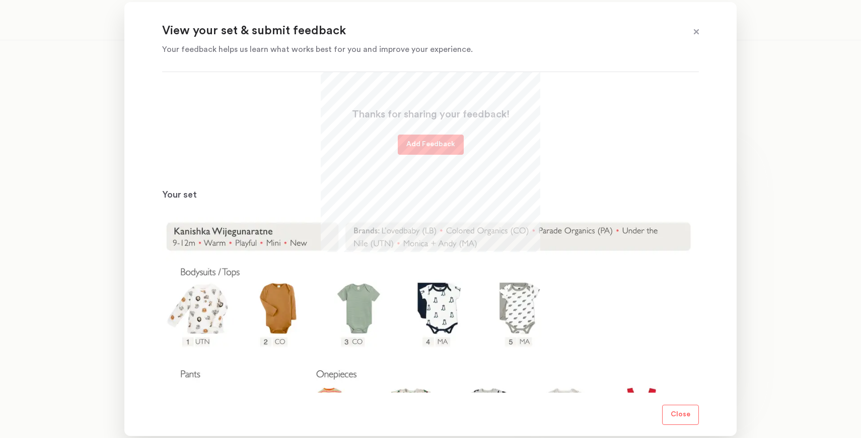
click at [488, 142] on div at bounding box center [430, 124] width 561 height 198
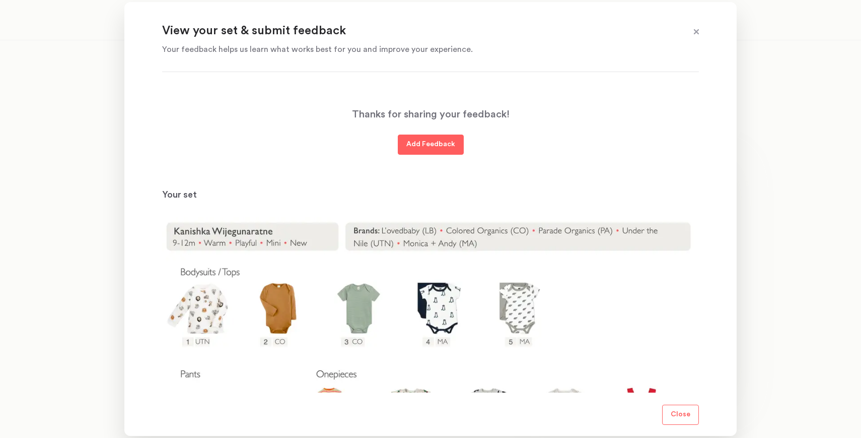
click at [689, 412] on p "Close" at bounding box center [681, 414] width 20 height 12
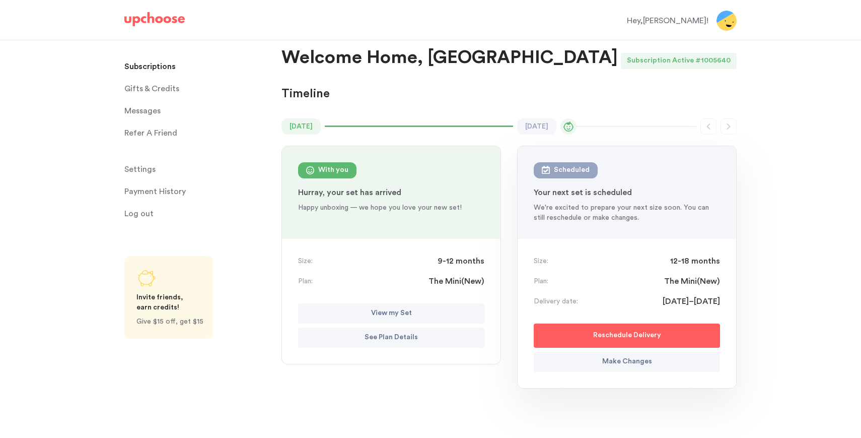
click at [683, 356] on button "Make Changes" at bounding box center [627, 361] width 186 height 20
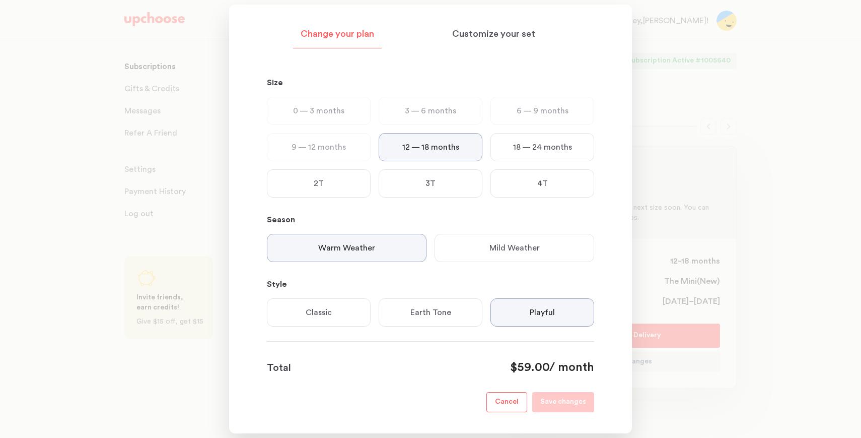
click at [533, 320] on div "Playful" at bounding box center [542, 312] width 104 height 28
click at [519, 245] on p "Mild Weather" at bounding box center [514, 248] width 50 height 12
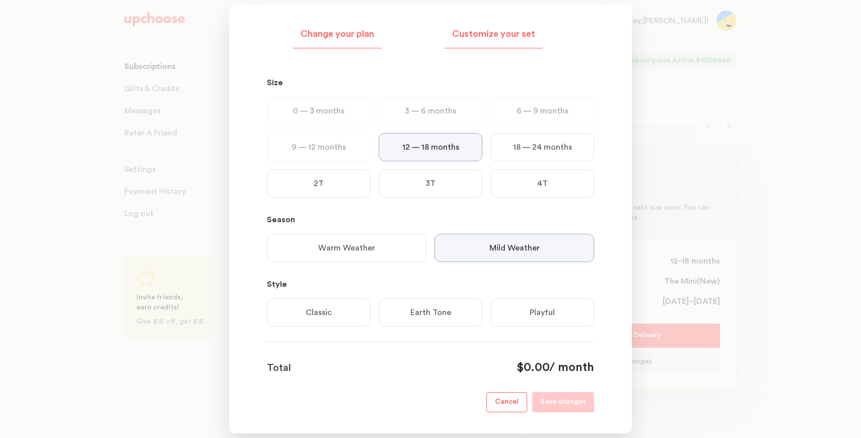
click at [502, 43] on div "Customize your set" at bounding box center [494, 37] width 98 height 23
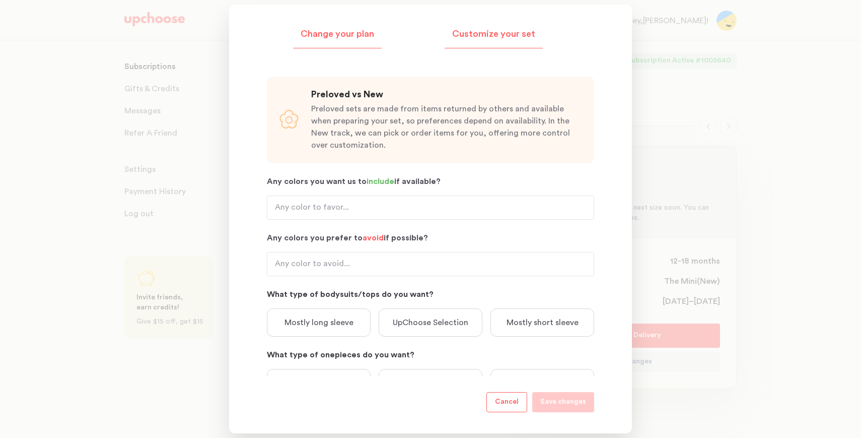
click at [345, 34] on p "Change your plan" at bounding box center [338, 34] width 74 height 12
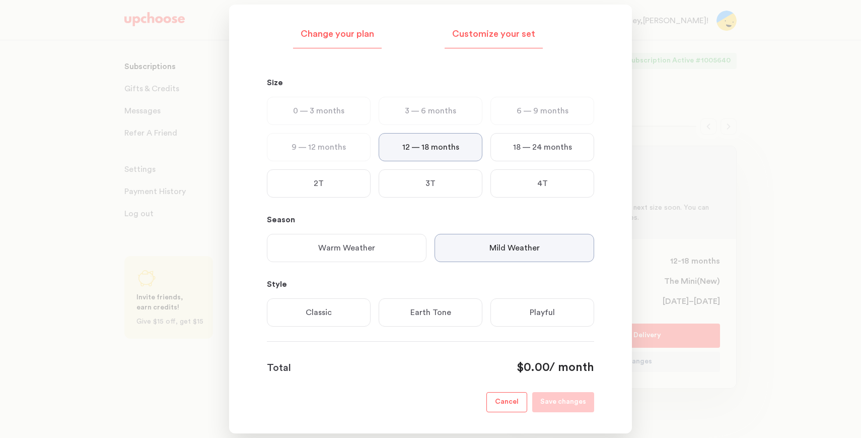
click at [478, 37] on p "Customize your set" at bounding box center [493, 34] width 83 height 12
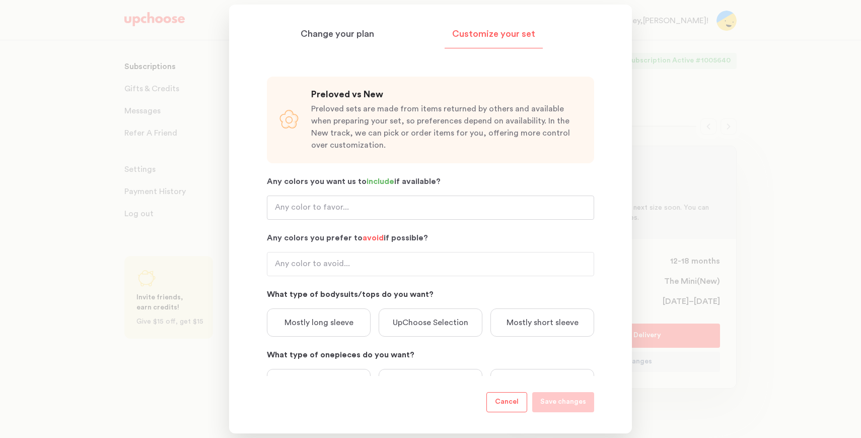
click at [329, 210] on input "Any colors you want us to include if available?" at bounding box center [430, 207] width 327 height 24
click at [306, 258] on input "Any colors you prefer to avoid if possible?" at bounding box center [430, 264] width 327 height 24
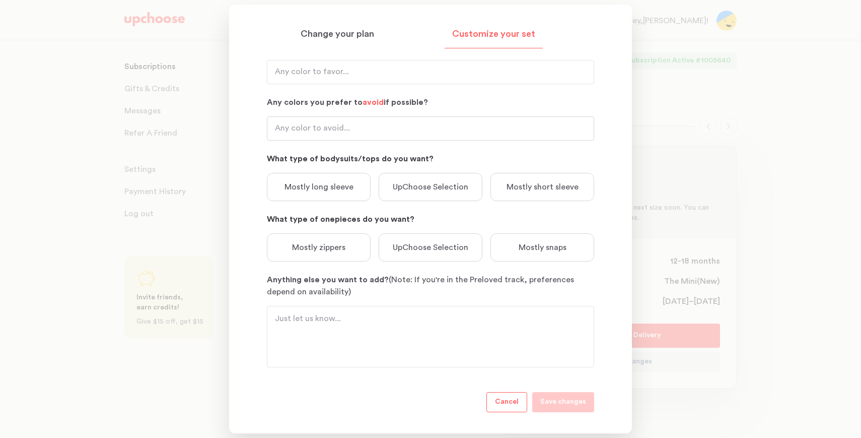
scroll to position [136, 0]
click at [333, 244] on p "Mostly zippers" at bounding box center [318, 246] width 53 height 12
click at [340, 343] on textarea "Anything else you want to add? (Note: If you're in the Preloved track, preferen…" at bounding box center [430, 335] width 311 height 48
click at [545, 389] on footer "Cancel Save changes" at bounding box center [430, 394] width 327 height 36
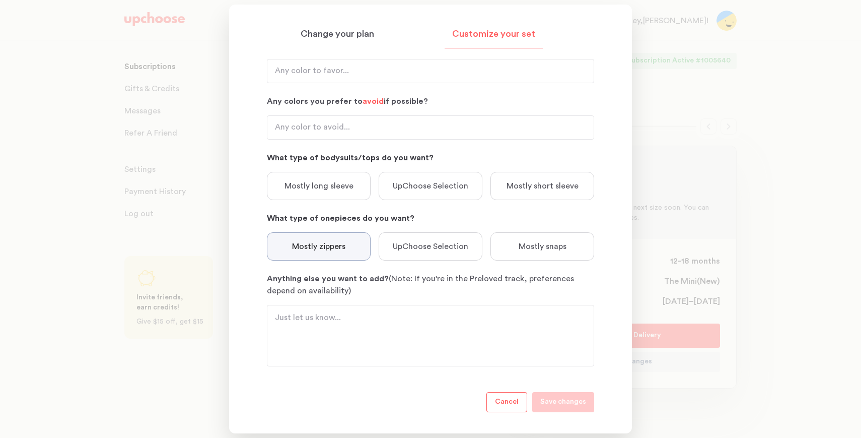
click at [336, 191] on p "Mostly long sleeve" at bounding box center [319, 186] width 69 height 12
click at [477, 180] on div "UpChoose Selection" at bounding box center [431, 186] width 104 height 28
click at [510, 406] on p "Cancel" at bounding box center [507, 402] width 24 height 12
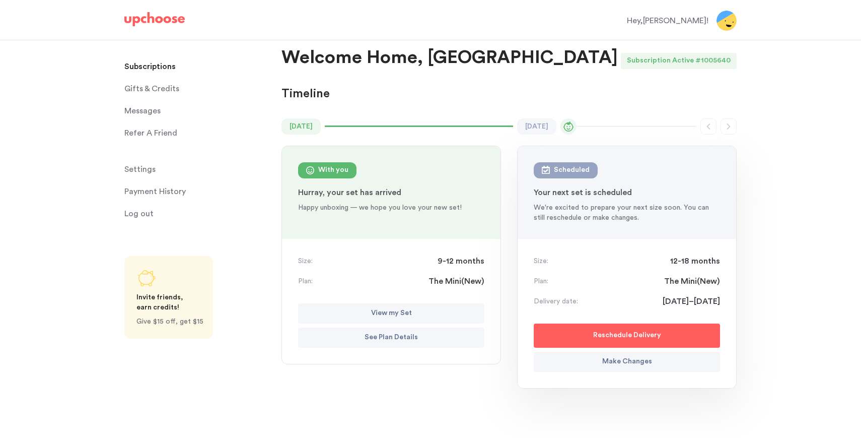
click at [610, 360] on p "Make Changes" at bounding box center [627, 362] width 50 height 12
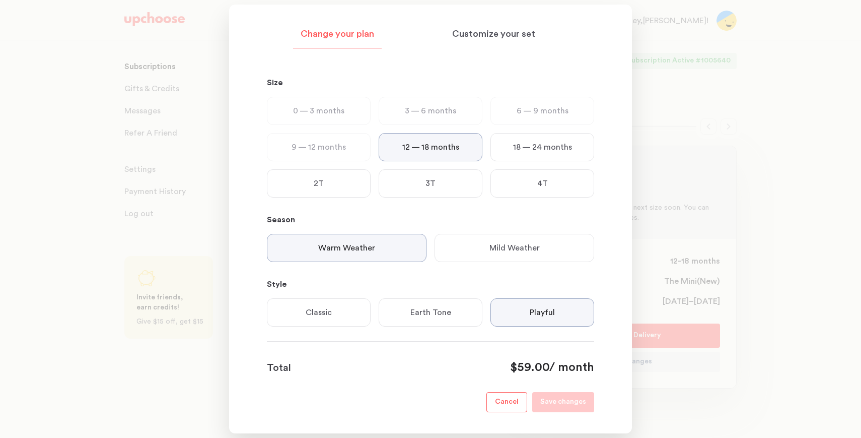
click at [517, 403] on p "Cancel" at bounding box center [507, 402] width 24 height 12
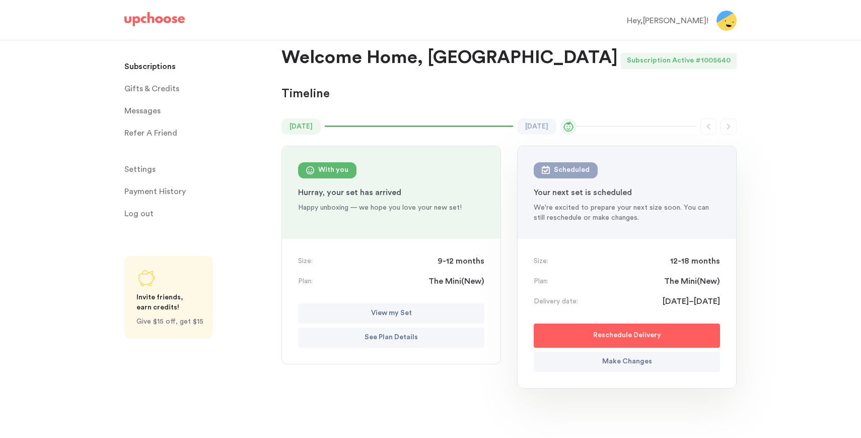
click at [644, 374] on div "Size: 12-18 months Plan: The Mini ( New ) Delivery date: [DATE]–[DATE] Reschedu…" at bounding box center [627, 313] width 219 height 149
click at [644, 363] on p "Make Changes" at bounding box center [627, 362] width 50 height 12
click at [644, 361] on p "Make Changes" at bounding box center [627, 362] width 50 height 12
